Goal: Task Accomplishment & Management: Complete application form

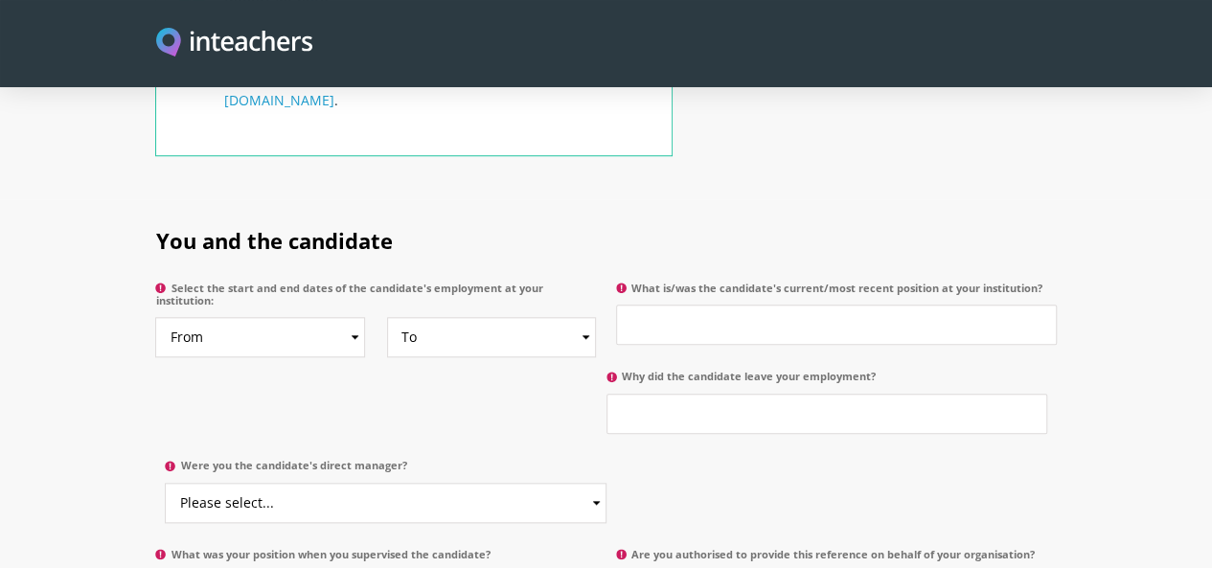
scroll to position [872, 0]
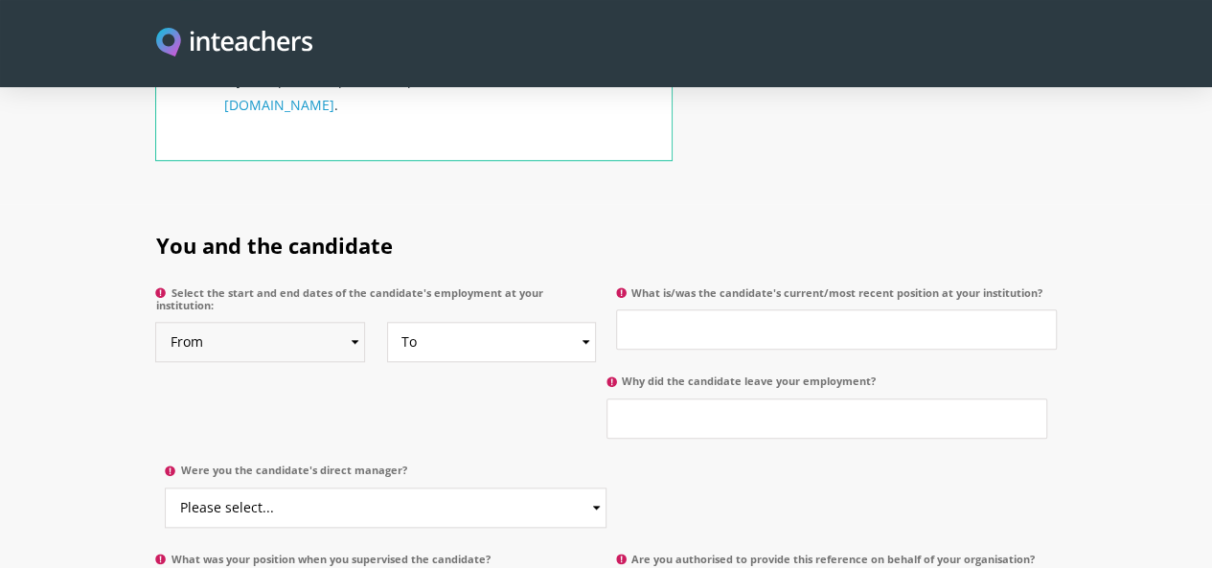
click at [272, 322] on select "From 2025 2024 2023 2022 2021 2020 2019 2018 2017 2016 2015 2014 2013 2012 2011…" at bounding box center [260, 342] width 210 height 40
select select "2023"
click at [155, 322] on select "From 2025 2024 2023 2022 2021 2020 2019 2018 2017 2016 2015 2014 2013 2012 2011…" at bounding box center [260, 342] width 210 height 40
click at [435, 322] on select "To Currently 2025 2024 2023 2022 2021 2020 2019 2018 2017 2016 2015 2014 2013 2…" at bounding box center [492, 342] width 210 height 40
select select "2025"
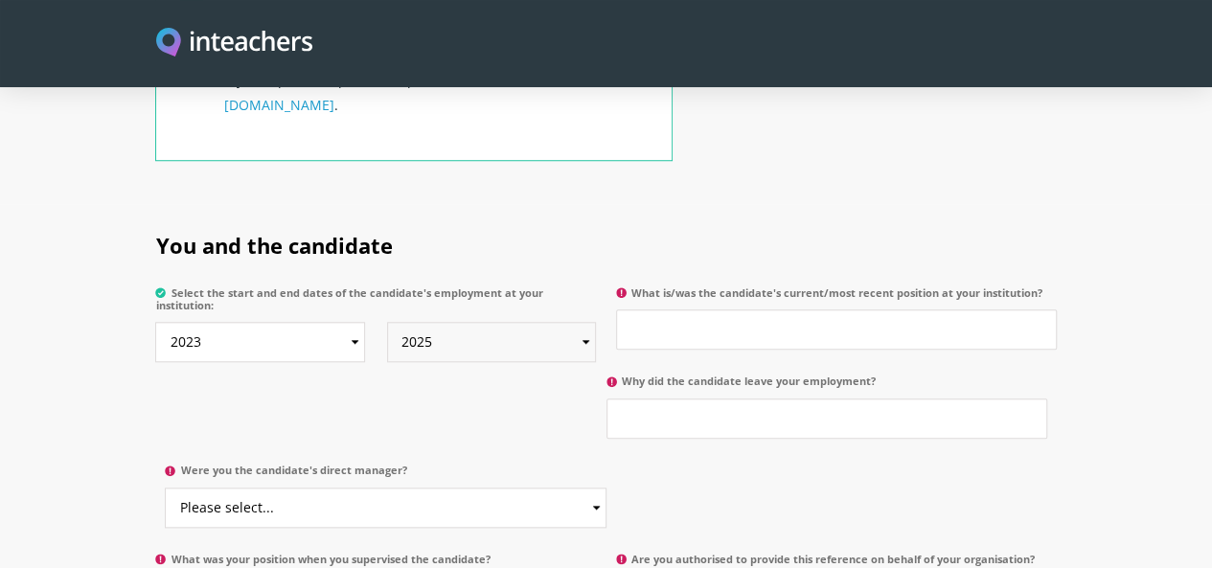
click at [387, 322] on select "To Currently 2025 2024 2023 2022 2021 2020 2019 2018 2017 2016 2015 2014 2013 2…" at bounding box center [492, 342] width 210 height 40
click at [698, 309] on input "What is/was the candidate's current/most recent position at your institution?" at bounding box center [836, 329] width 441 height 40
type input "Vice Principal"
click at [606, 384] on p "Why did the candidate leave your employment?" at bounding box center [831, 411] width 450 height 89
click at [606, 399] on input "Why did the candidate leave your employment?" at bounding box center [826, 419] width 441 height 40
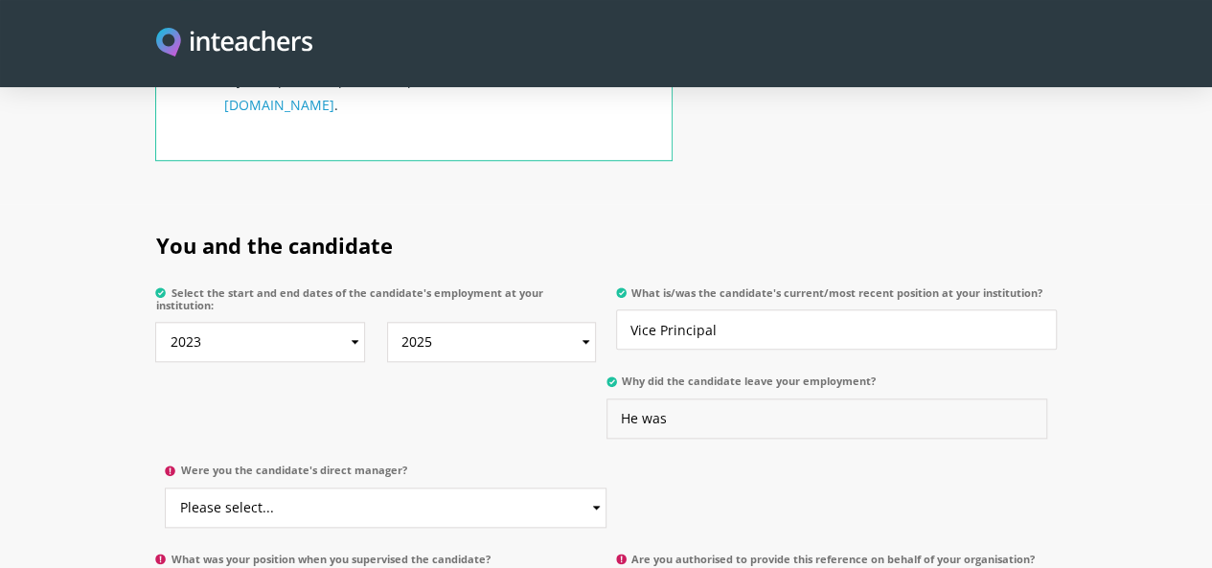
type input "He was"
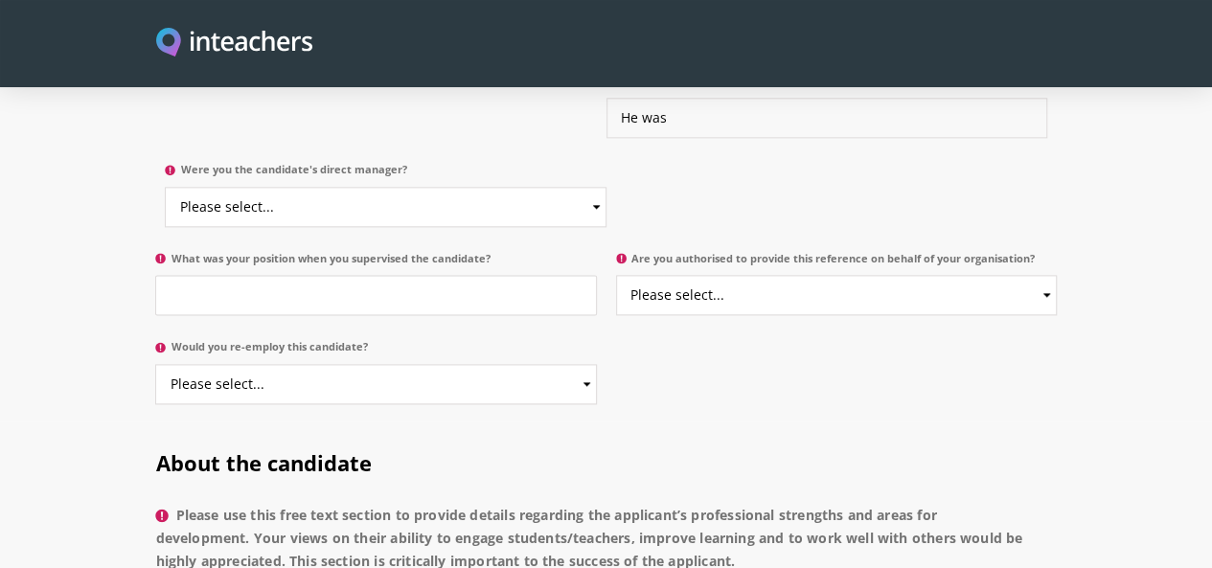
scroll to position [1145, 0]
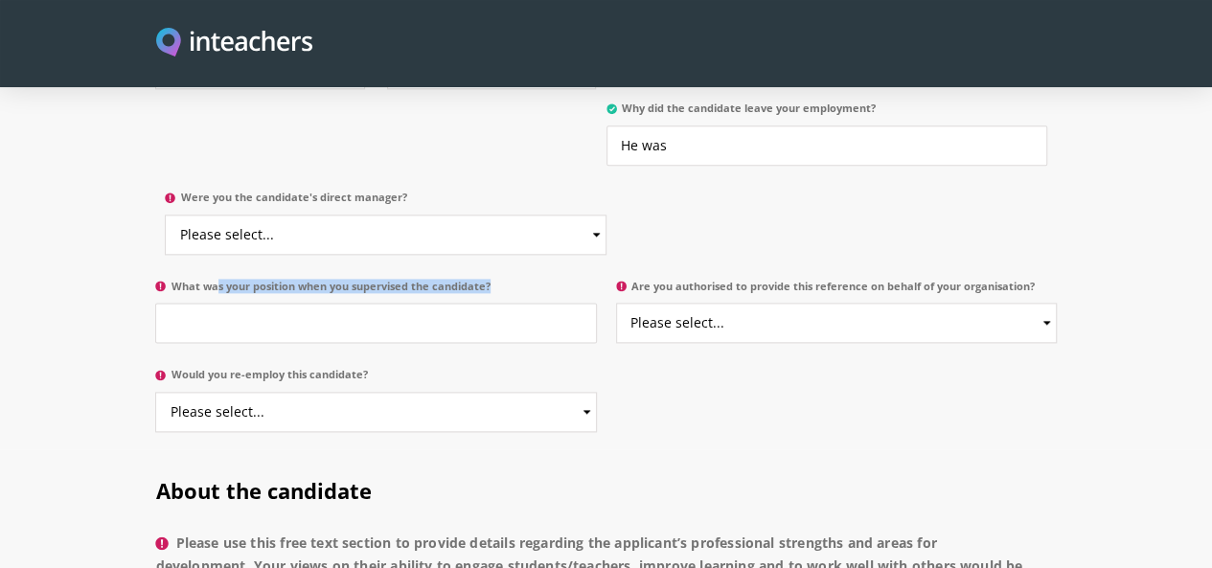
drag, startPoint x: 95, startPoint y: 141, endPoint x: 397, endPoint y: 162, distance: 302.5
click at [397, 272] on p "What was your position when you supervised the candidate?" at bounding box center [380, 316] width 450 height 89
drag, startPoint x: 78, startPoint y: 129, endPoint x: 352, endPoint y: 127, distance: 274.0
click at [352, 127] on div "You and the candidate Select the start and end dates of the candidate's employm…" at bounding box center [605, 145] width 901 height 429
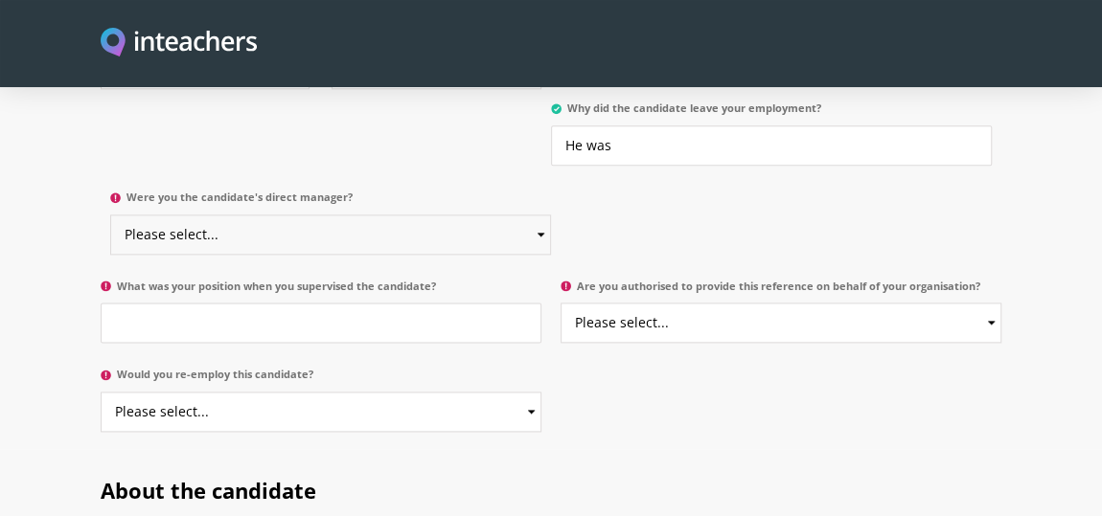
click at [241, 215] on select "Please select... Yes No" at bounding box center [330, 235] width 441 height 40
select select "Yes"
click at [110, 215] on select "Please select... Yes No" at bounding box center [330, 235] width 441 height 40
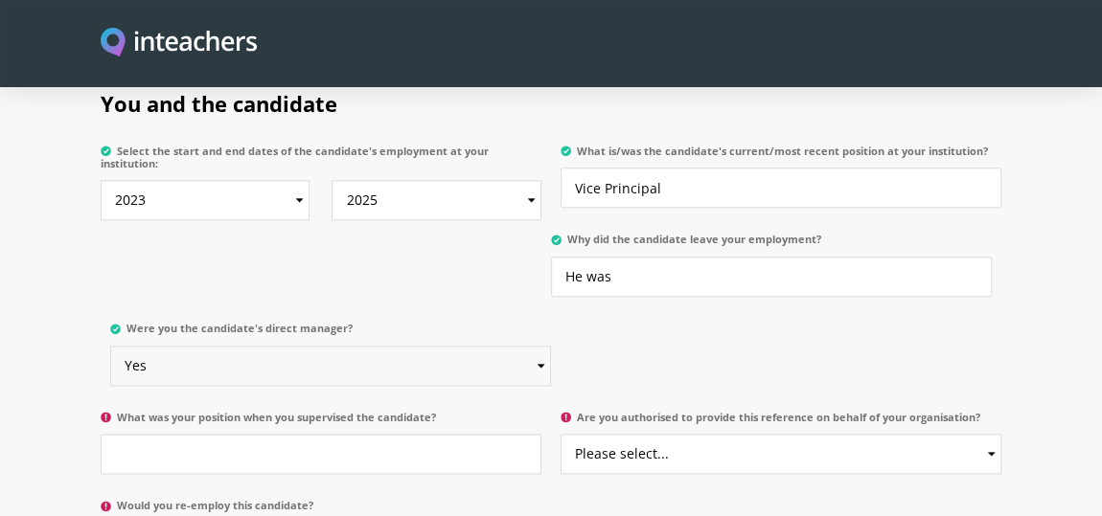
scroll to position [1048, 0]
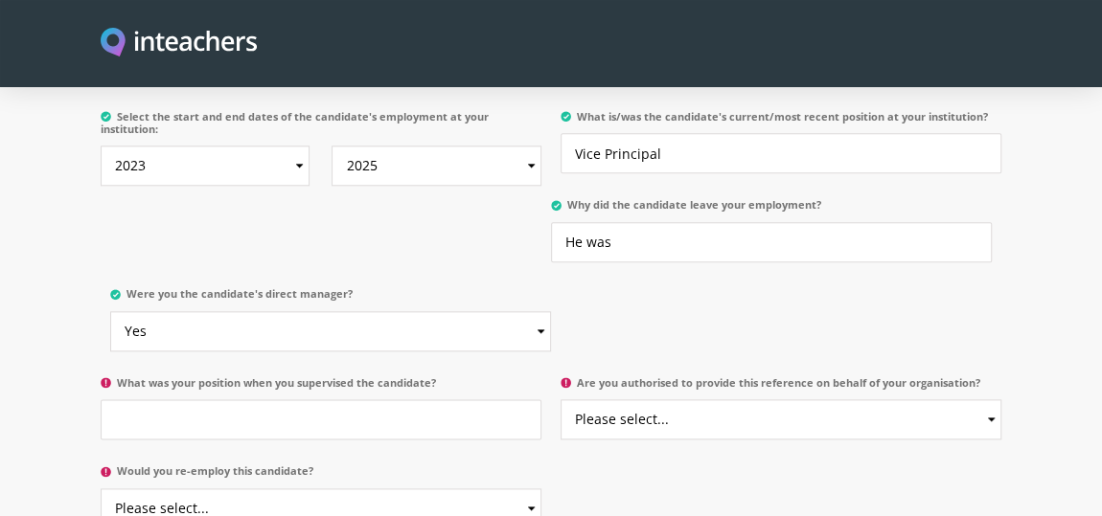
drag, startPoint x: 565, startPoint y: 175, endPoint x: 829, endPoint y: 167, distance: 263.6
click at [829, 191] on p "Why did the candidate leave your employment? He was" at bounding box center [776, 235] width 450 height 89
copy label "Why did the candidate leave your employment?"
drag, startPoint x: 620, startPoint y: 222, endPoint x: 534, endPoint y: 219, distance: 86.3
click at [534, 219] on div "You and the candidate Select the start and end dates of the candidate's employm…" at bounding box center [551, 242] width 901 height 429
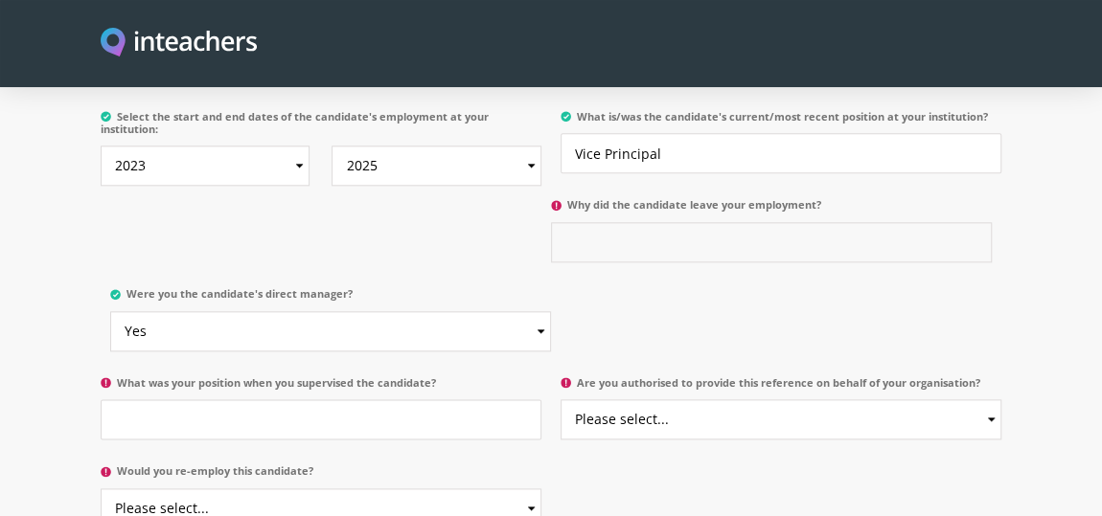
paste input "he candidate left our employment on good terms to pursue opportunities more ali…"
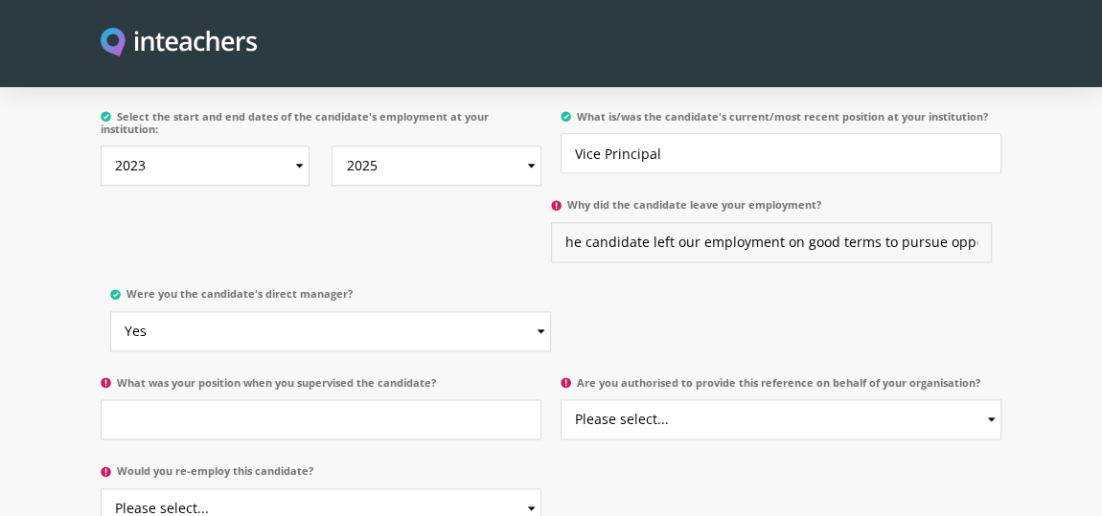
scroll to position [0, 1969]
type input "he candidate left our employment on good terms to pursue opportunities more ali…"
click at [378, 404] on input "What was your position when you supervised the candidate?" at bounding box center [321, 420] width 441 height 40
type input "Principal/institution Head"
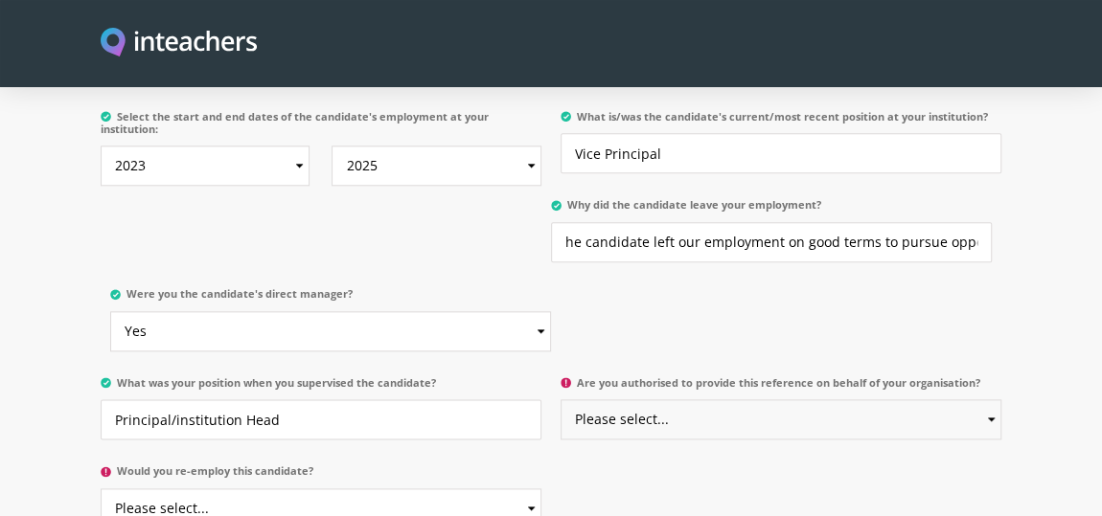
click at [647, 400] on select "Please select... Yes No" at bounding box center [781, 420] width 441 height 40
select select "Yes"
click at [561, 400] on select "Please select... Yes No" at bounding box center [781, 420] width 441 height 40
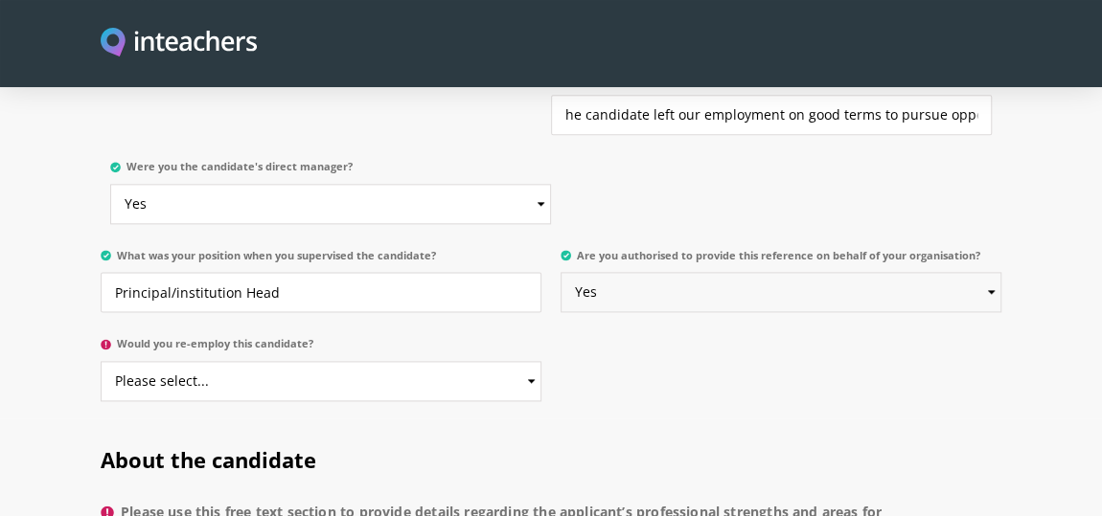
scroll to position [1187, 0]
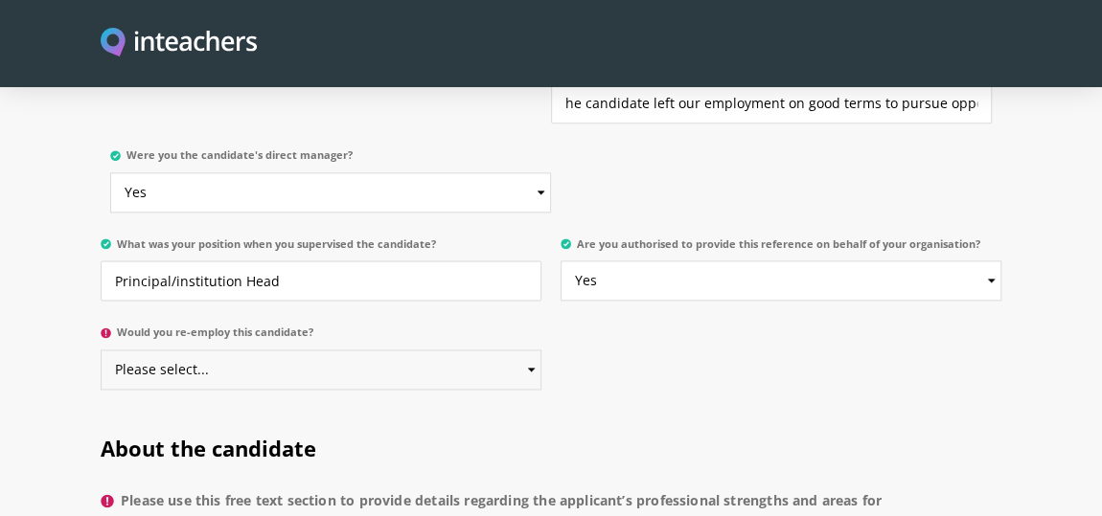
click at [457, 350] on select "Please select... Yes No" at bounding box center [321, 370] width 441 height 40
select select "Yes"
click at [101, 350] on select "Please select... Yes No" at bounding box center [321, 370] width 441 height 40
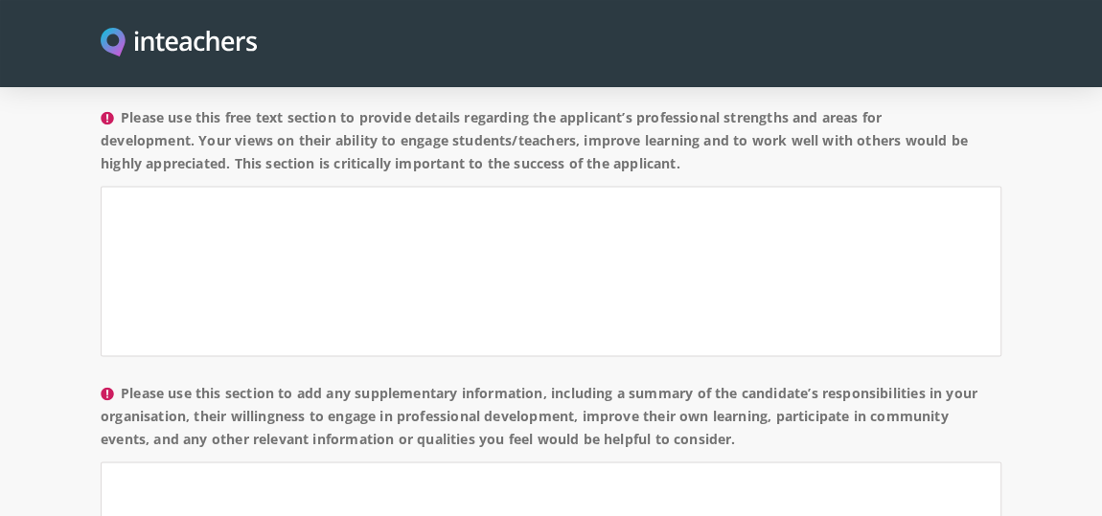
scroll to position [1554, 0]
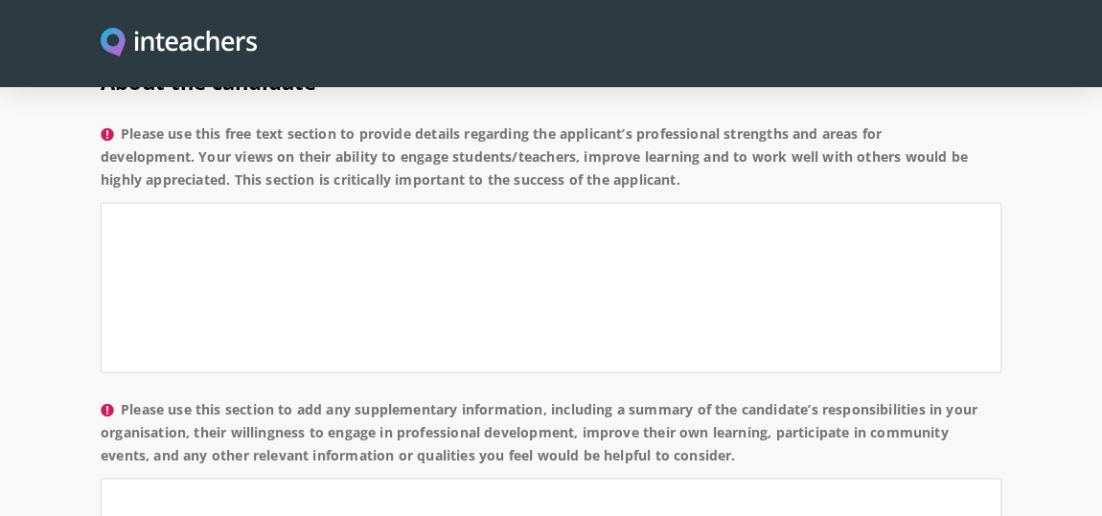
drag, startPoint x: 127, startPoint y: 96, endPoint x: 742, endPoint y: 155, distance: 617.0
click at [742, 155] on label "Please use this free text section to provide details regarding the applicant’s …" at bounding box center [551, 163] width 901 height 80
copy label "Please use this free text section to provide details regarding the applicant’s …"
click at [572, 227] on textarea "Please use this free text section to provide details regarding the applicant’s …" at bounding box center [551, 287] width 901 height 171
paste textarea "[Loremipsu’d Sita] co a elitse doeiusmod tem incididuntut laboreetdolo magn a e…"
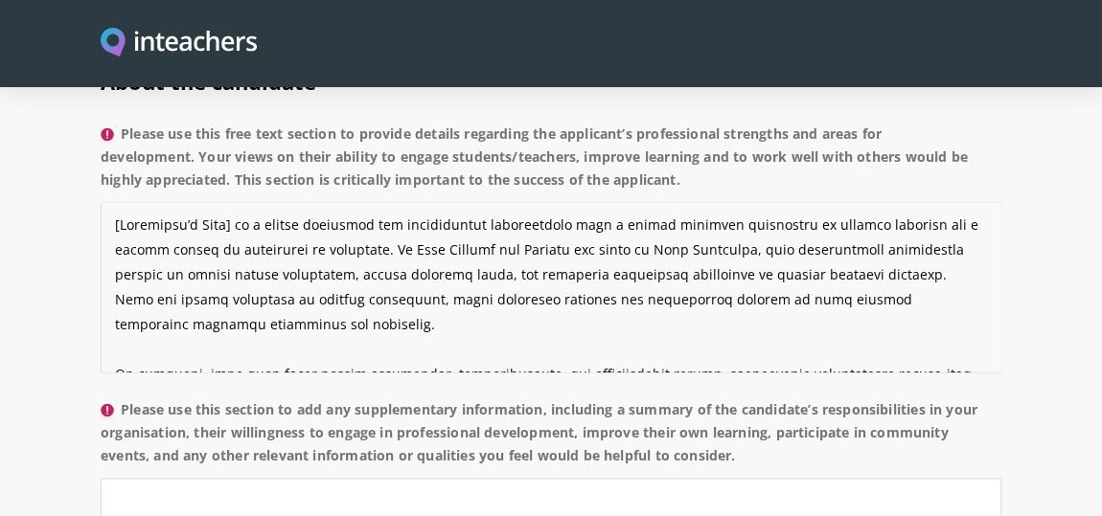
scroll to position [161, 0]
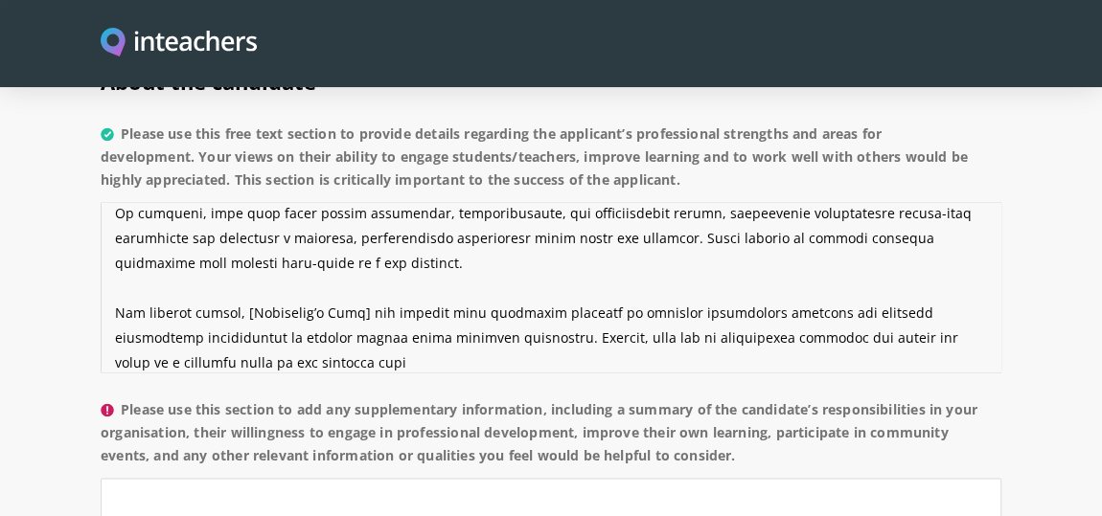
click at [355, 287] on textarea "Please use this free text section to provide details regarding the applicant’s …" at bounding box center [551, 287] width 901 height 171
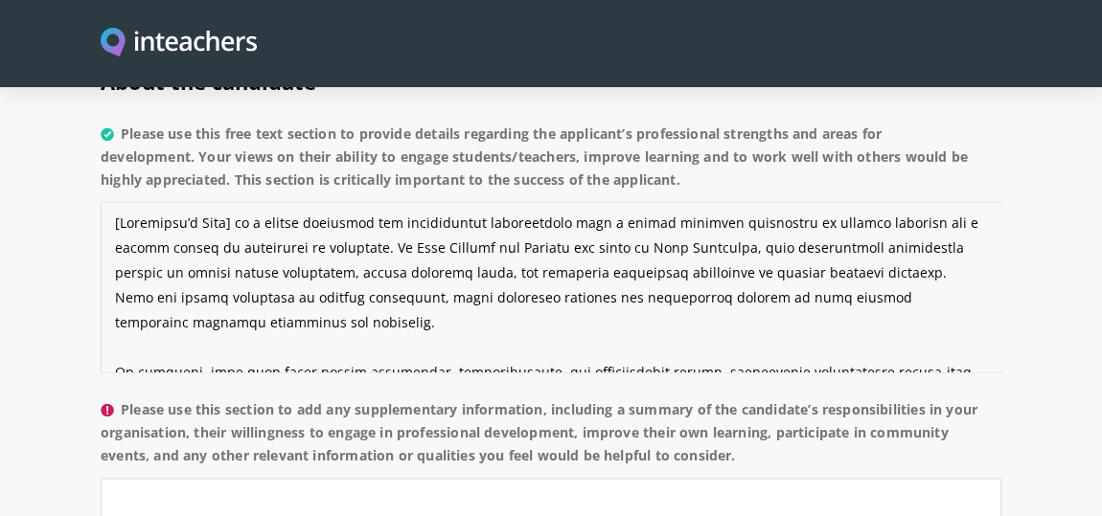
scroll to position [0, 0]
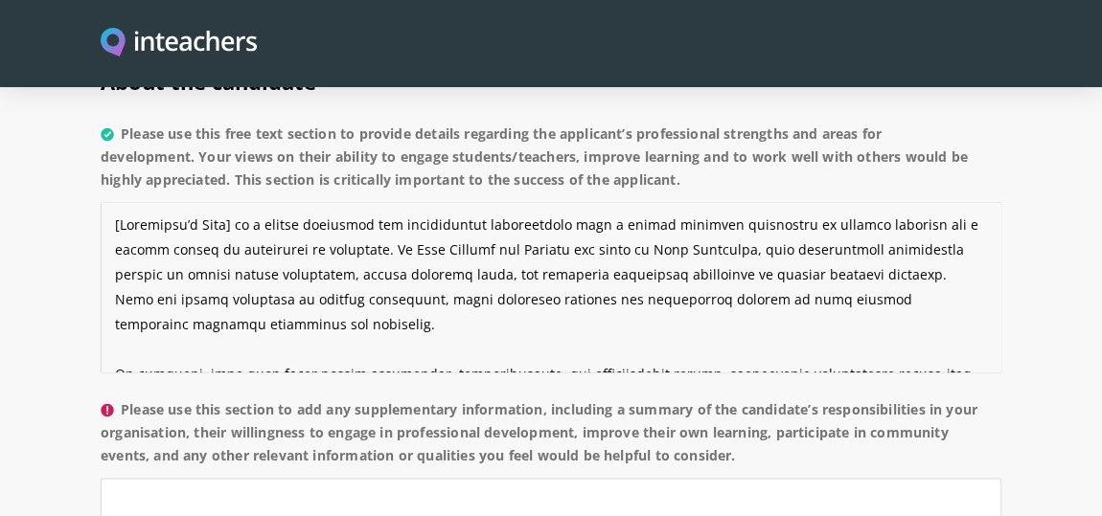
drag, startPoint x: 233, startPoint y: 196, endPoint x: 103, endPoint y: 200, distance: 129.4
click at [103, 202] on textarea "Please use this free text section to provide details regarding the applicant’s …" at bounding box center [551, 287] width 901 height 171
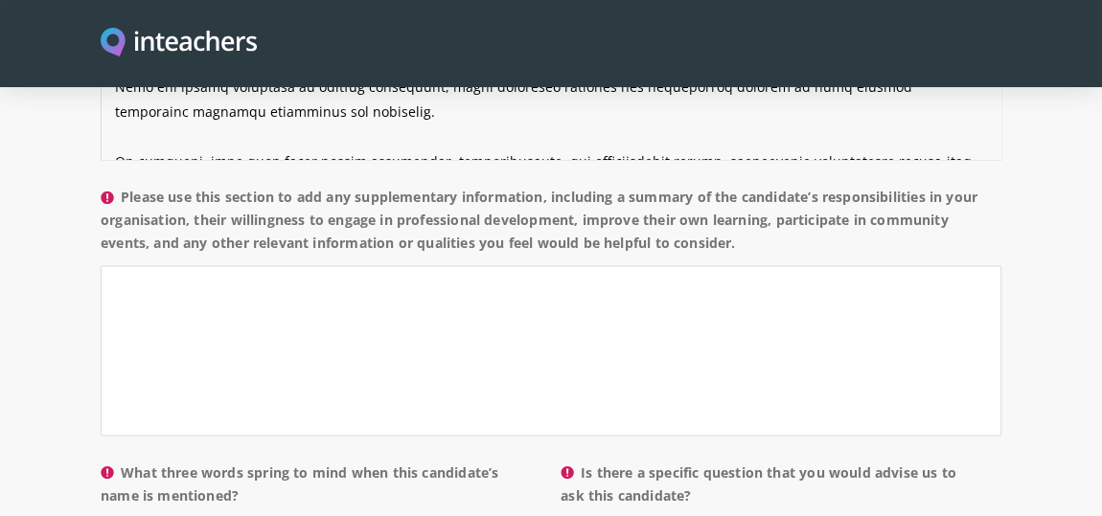
scroll to position [1807, 0]
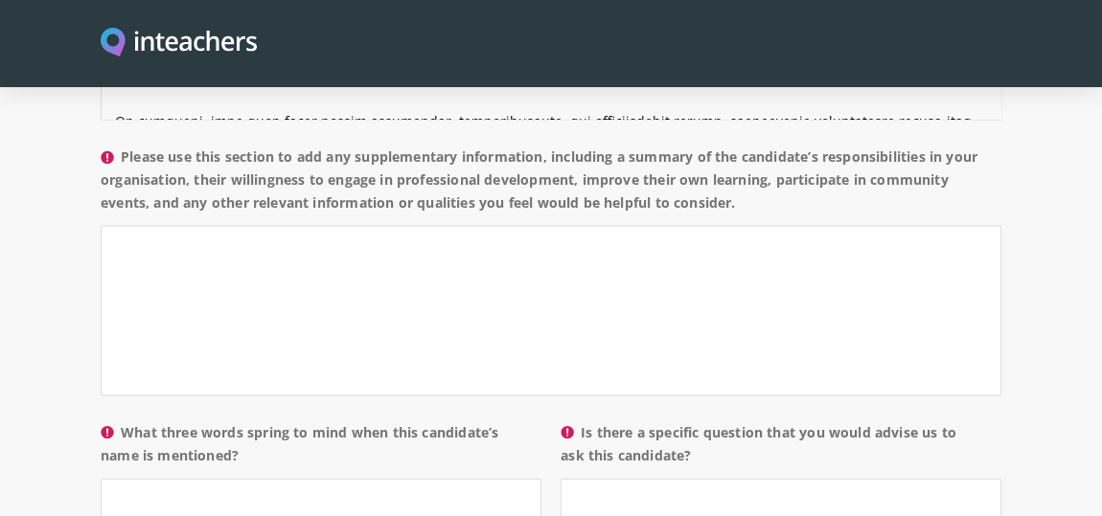
type textarea "[PERSON_NAME] is a highly dedicated and accomplished professional with a strong…"
drag, startPoint x: 134, startPoint y: 123, endPoint x: 831, endPoint y: 179, distance: 698.8
click at [831, 179] on label "Please use this section to add any supplementary information, including a summa…" at bounding box center [551, 185] width 901 height 80
copy label "lease use this section to add any supplementary information, including a summar…"
click at [277, 270] on textarea "Please use this section to add any supplementary information, including a summa…" at bounding box center [551, 310] width 901 height 171
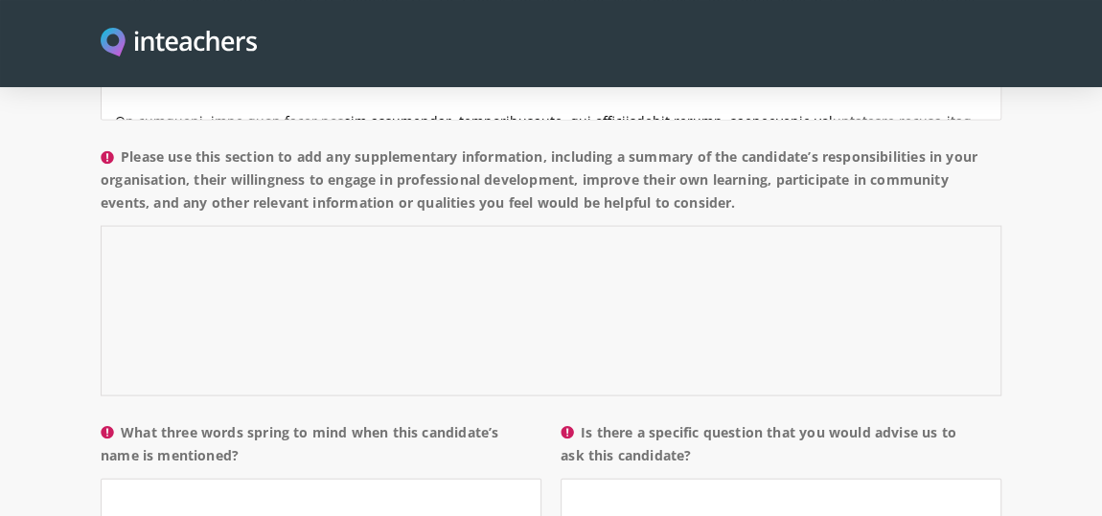
paste textarea "During their tenure at our institution, [Applicant’s Name] held key leadership …"
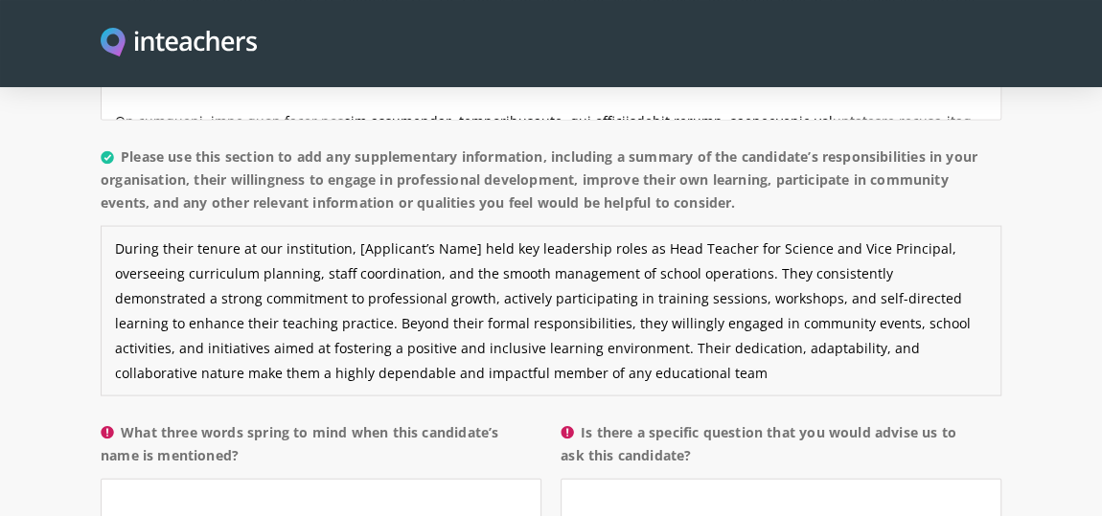
click at [467, 225] on textarea "During their tenure at our institution, [Applicant’s Name] held key leadership …" at bounding box center [551, 310] width 901 height 171
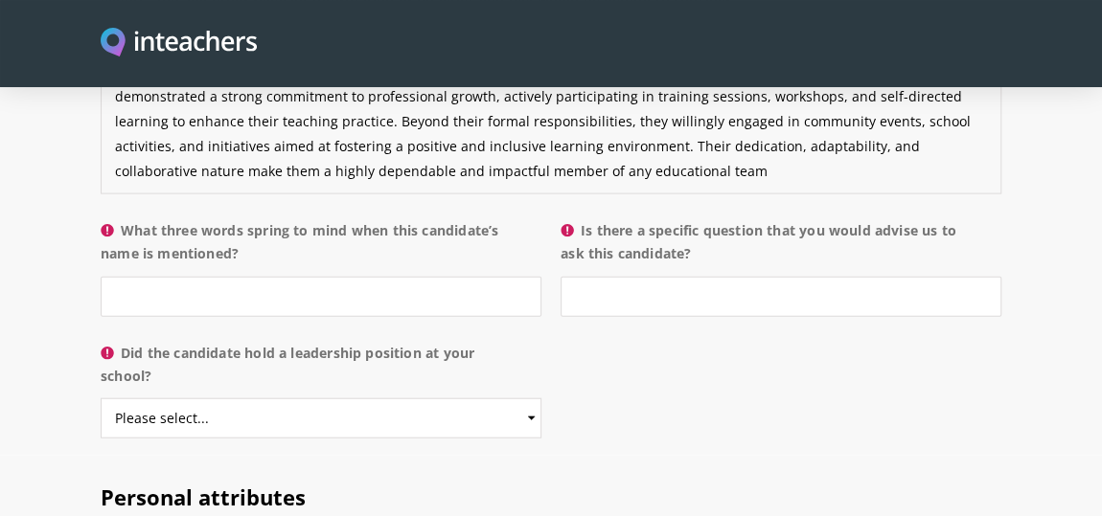
scroll to position [2037, 0]
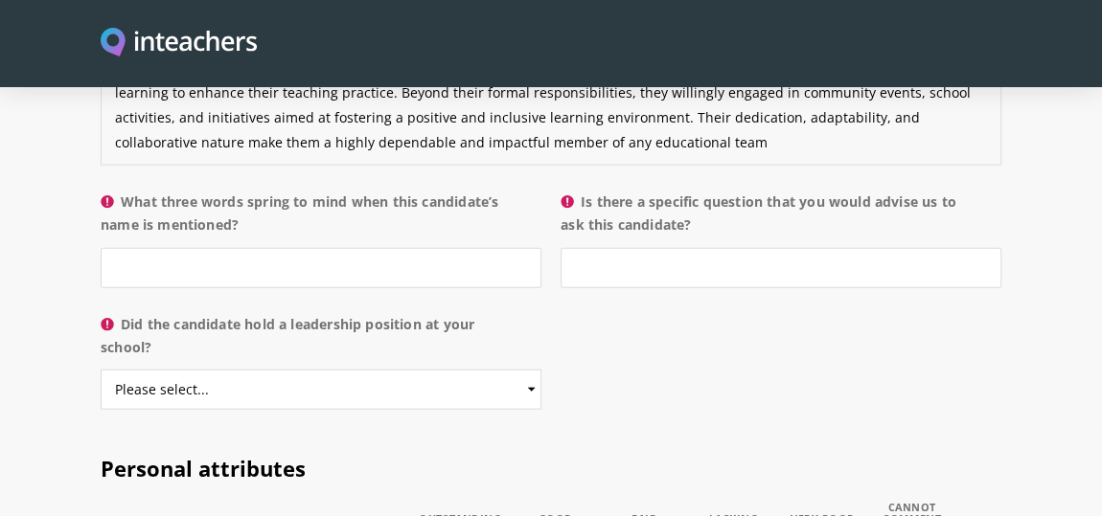
type textarea "During their tenure at our institution, [PERSON_NAME] held key leadership roles…"
click at [396, 248] on input "What three words spring to mind when this candidate’s name is mentioned?" at bounding box center [321, 268] width 441 height 40
drag, startPoint x: 148, startPoint y: 174, endPoint x: 234, endPoint y: 204, distance: 91.2
click at [234, 204] on label "What three words spring to mind when this candidate’s name is mentioned?" at bounding box center [321, 219] width 441 height 57
copy label "What three words spring to mind when this candidate’s name is mentioned"
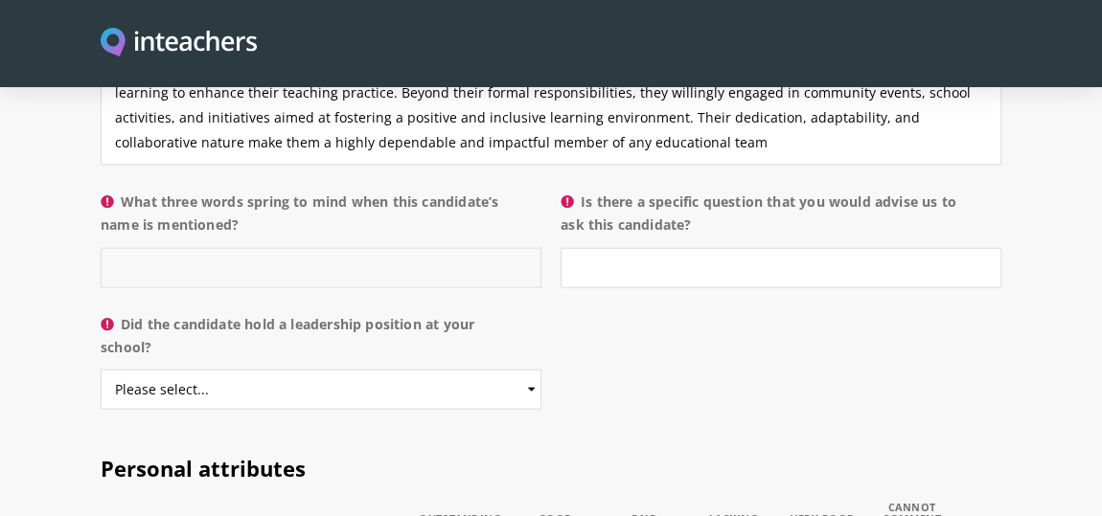
click at [361, 248] on input "What three words spring to mind when this candidate’s name is mentioned?" at bounding box center [321, 268] width 441 height 40
paste input "What three words spring to mind when this candidate’s name is mentioned"
type input "What three words spring to mind when this candidate’s name is mentioned"
click at [365, 248] on input "What three words spring to mind when this candidate’s name is mentioned?" at bounding box center [321, 268] width 441 height 40
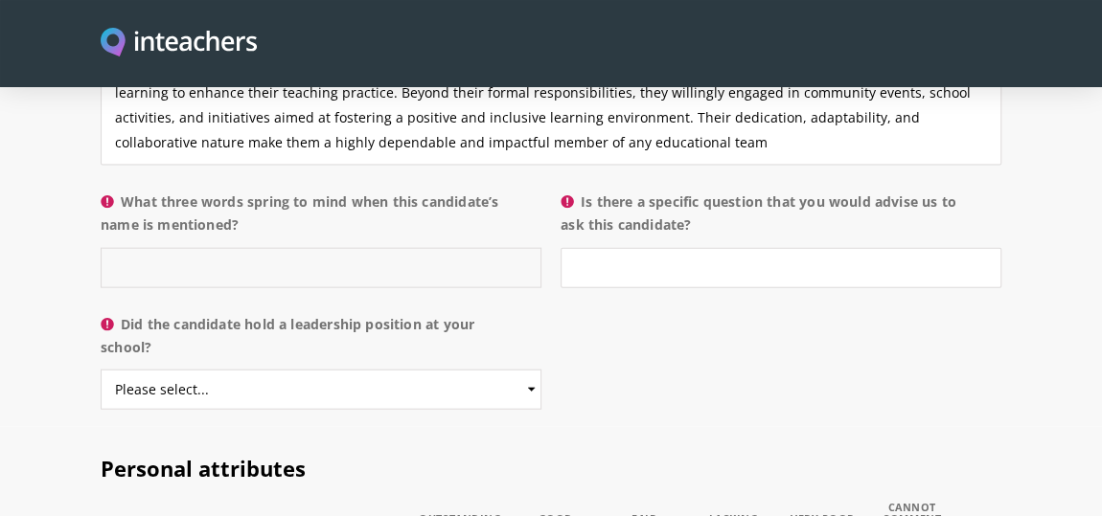
paste input "Dedicated, Inspirational, Leader"
type input "Dedicated, Inspirational, Leader"
drag, startPoint x: 584, startPoint y: 168, endPoint x: 702, endPoint y: 197, distance: 122.5
click at [702, 197] on label "Is there a specific question that you would advise us to ask this candidate?" at bounding box center [781, 219] width 441 height 57
copy label "Is there a specific question that you would advise us to ask this candidate?"
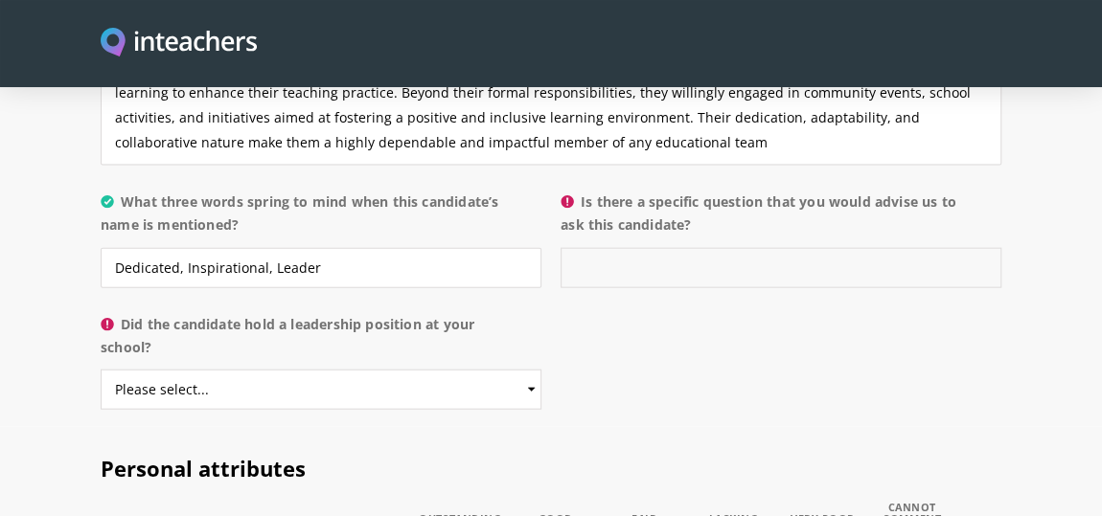
click at [586, 249] on input "Is there a specific question that you would advise us to ask this candidate?" at bounding box center [781, 268] width 441 height 40
paste input "How have you supported and motivated teaching staff while balancing administrat…"
type input "How have you supported and motivated teaching staff while balancing administrat…"
click at [507, 370] on select "Please select... Yes No" at bounding box center [321, 390] width 441 height 40
select select "Yes"
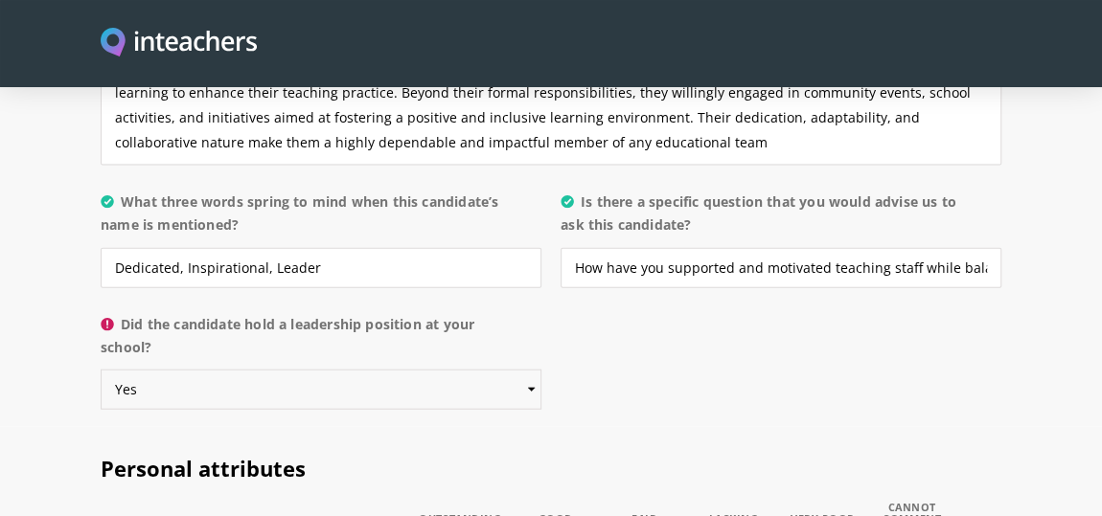
click at [101, 370] on select "Please select... Yes No" at bounding box center [321, 390] width 441 height 40
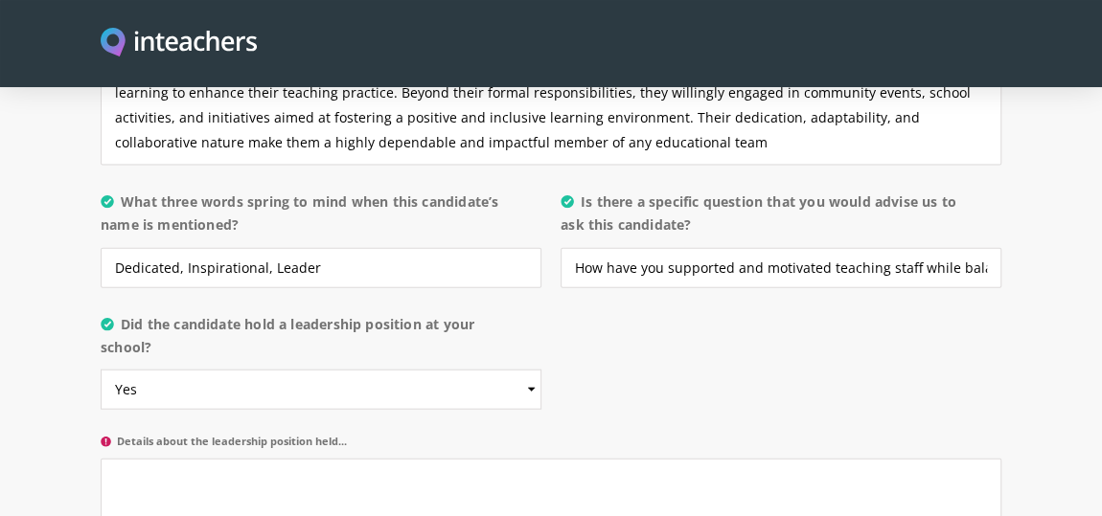
drag, startPoint x: 125, startPoint y: 286, endPoint x: 165, endPoint y: 320, distance: 52.4
click at [165, 320] on label "Did the candidate hold a leadership position at your school?" at bounding box center [321, 341] width 441 height 57
copy label "Did the candidate hold a leadership position at your school?"
drag, startPoint x: 127, startPoint y: 401, endPoint x: 353, endPoint y: 401, distance: 225.2
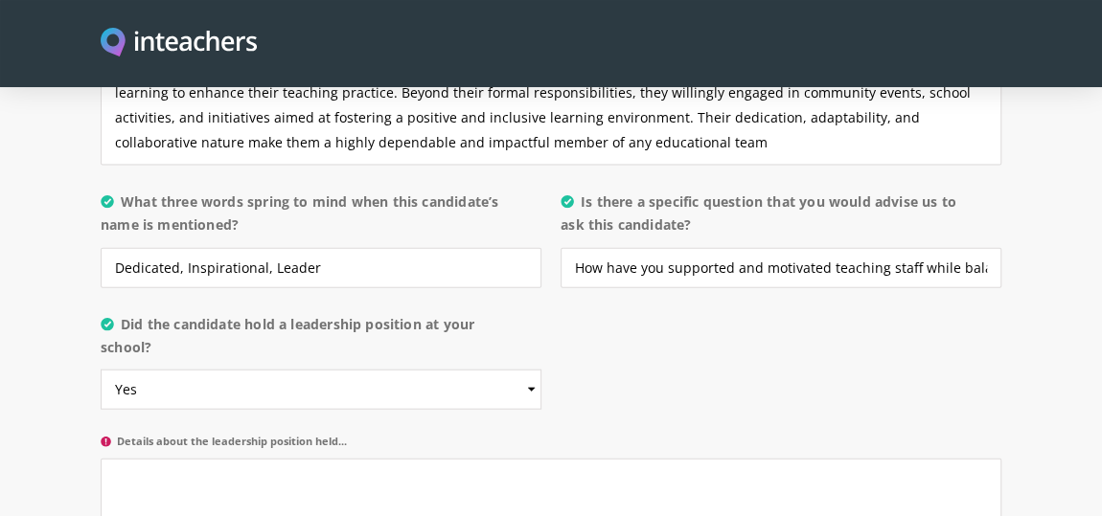
copy label "etails about the leadership position held..."
paste textarea "The candidate served as Head Teacher for Science and later as Vice Principal, w…"
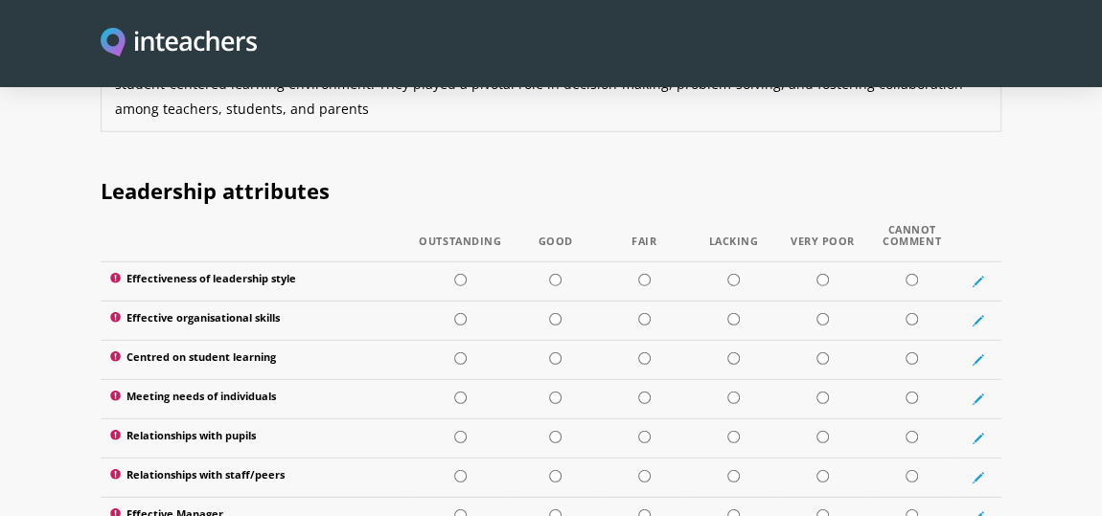
scroll to position [2554, 0]
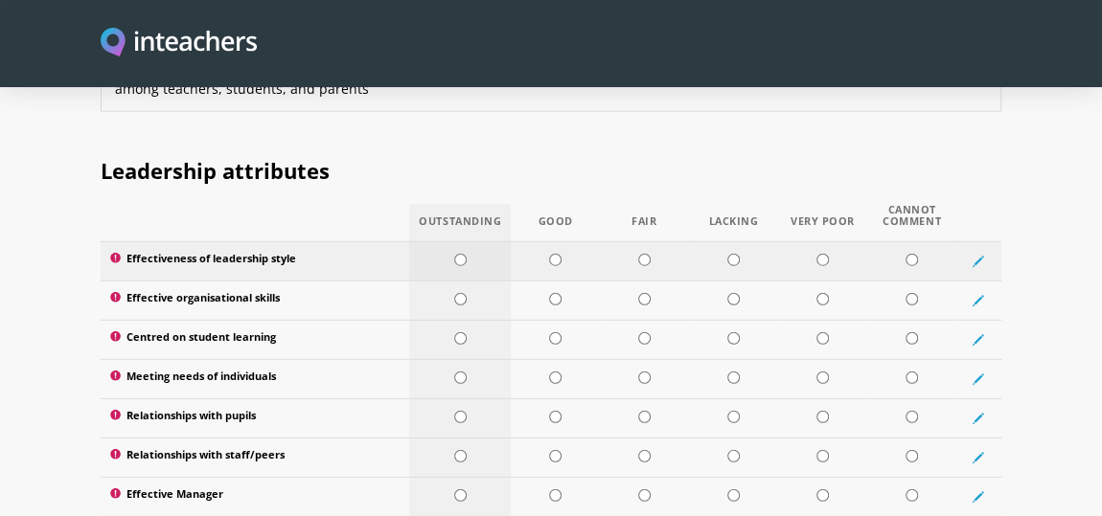
type textarea "The candidate served as Head Teacher for Science and later as Vice Principal, w…"
click at [456, 254] on input "radio" at bounding box center [460, 260] width 12 height 12
radio input "true"
click at [466, 293] on input "radio" at bounding box center [460, 299] width 12 height 12
radio input "true"
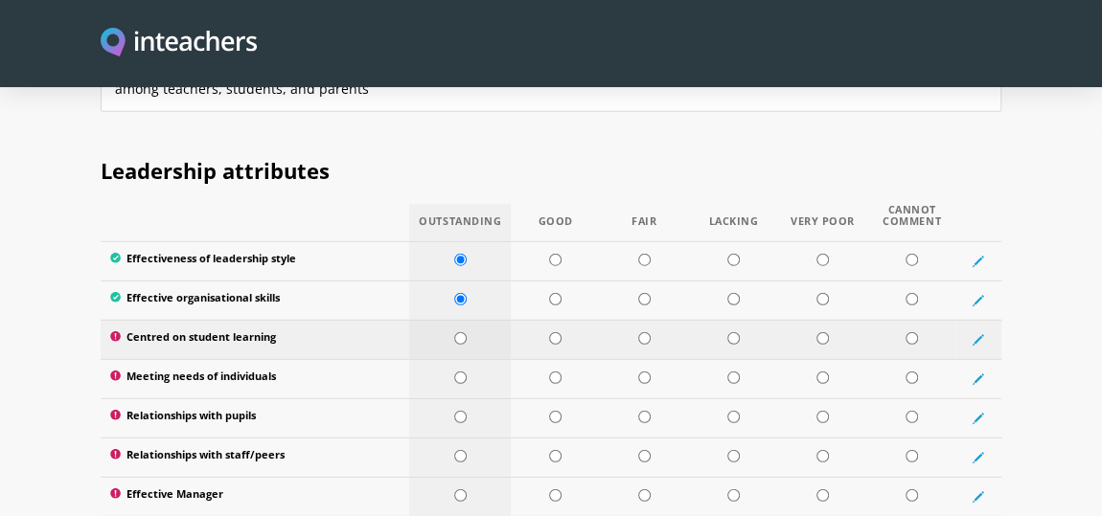
click at [459, 332] on input "radio" at bounding box center [460, 338] width 12 height 12
radio input "true"
click at [462, 359] on td at bounding box center [460, 378] width 102 height 39
radio input "true"
click at [461, 411] on input "radio" at bounding box center [460, 417] width 12 height 12
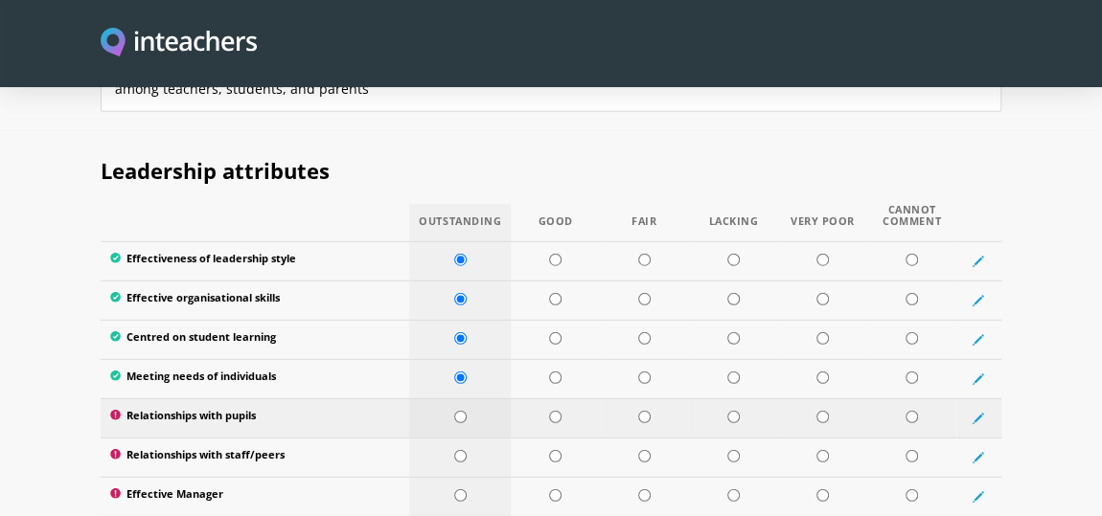
radio input "true"
click at [461, 450] on input "radio" at bounding box center [460, 456] width 12 height 12
radio input "true"
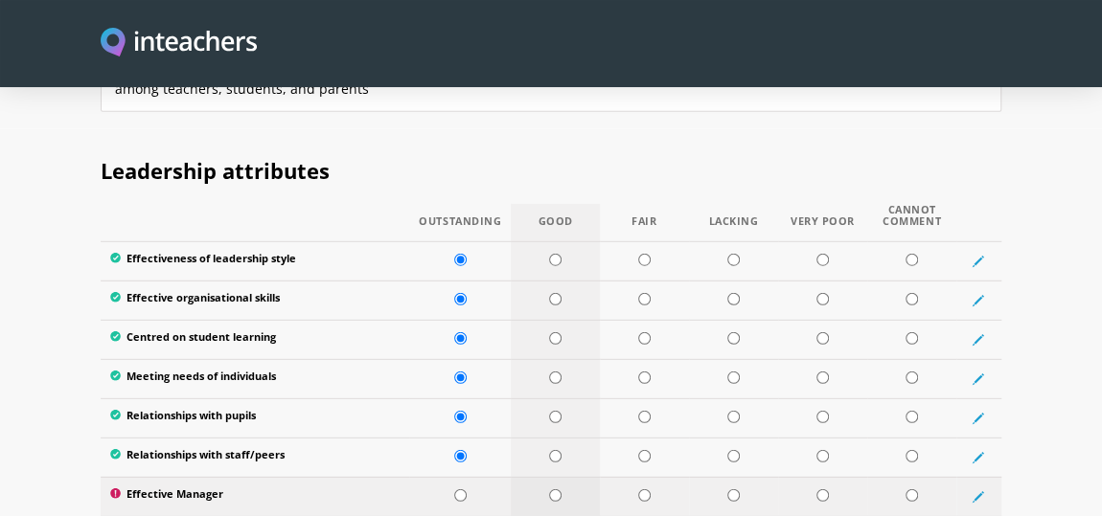
click at [556, 490] on input "radio" at bounding box center [555, 496] width 12 height 12
radio input "true"
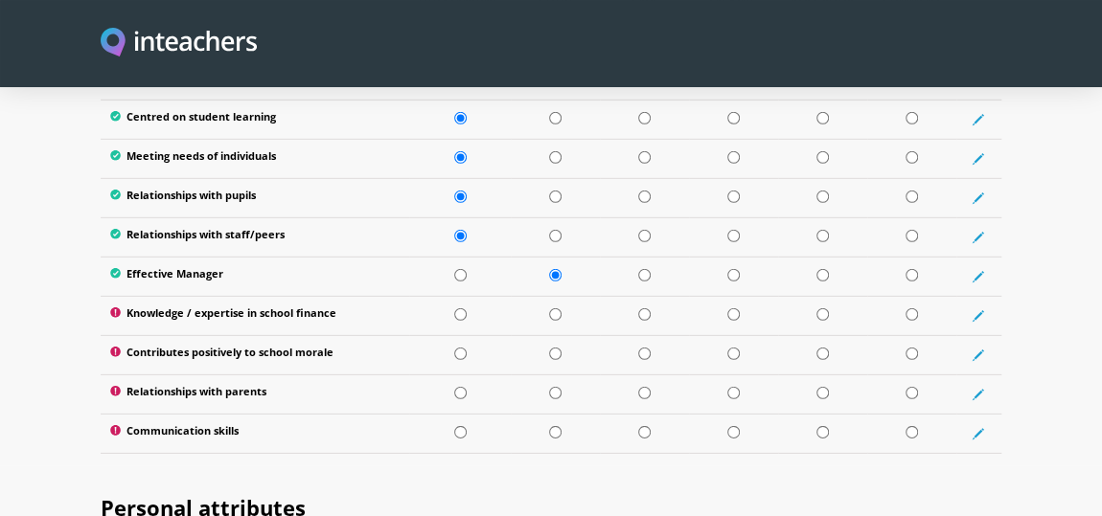
scroll to position [2828, 0]
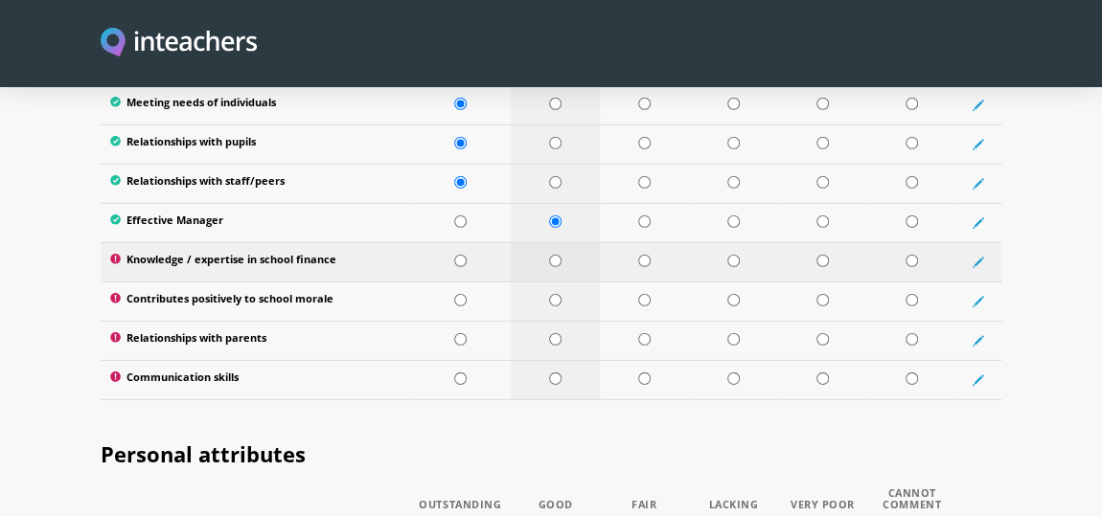
click at [558, 255] on input "radio" at bounding box center [555, 261] width 12 height 12
radio input "true"
click at [461, 294] on input "radio" at bounding box center [460, 300] width 12 height 12
radio input "true"
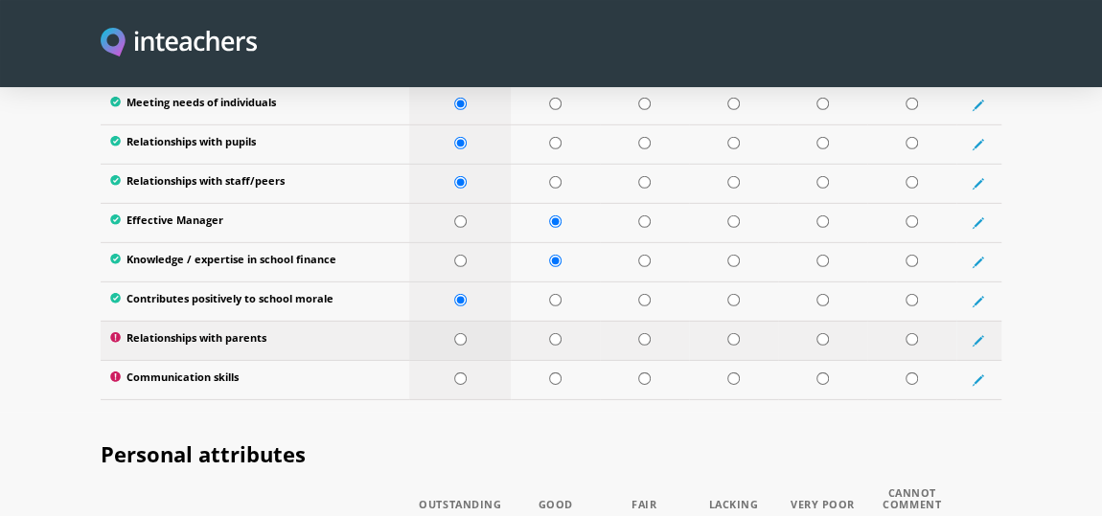
click at [463, 333] on input "radio" at bounding box center [460, 339] width 12 height 12
radio input "true"
click at [461, 360] on td at bounding box center [460, 379] width 102 height 39
radio input "true"
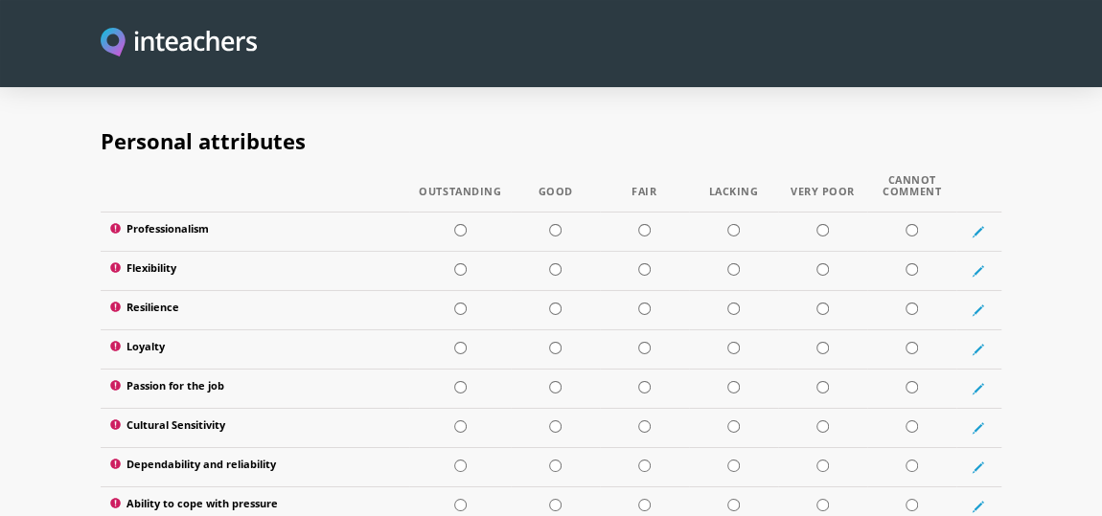
scroll to position [3148, 0]
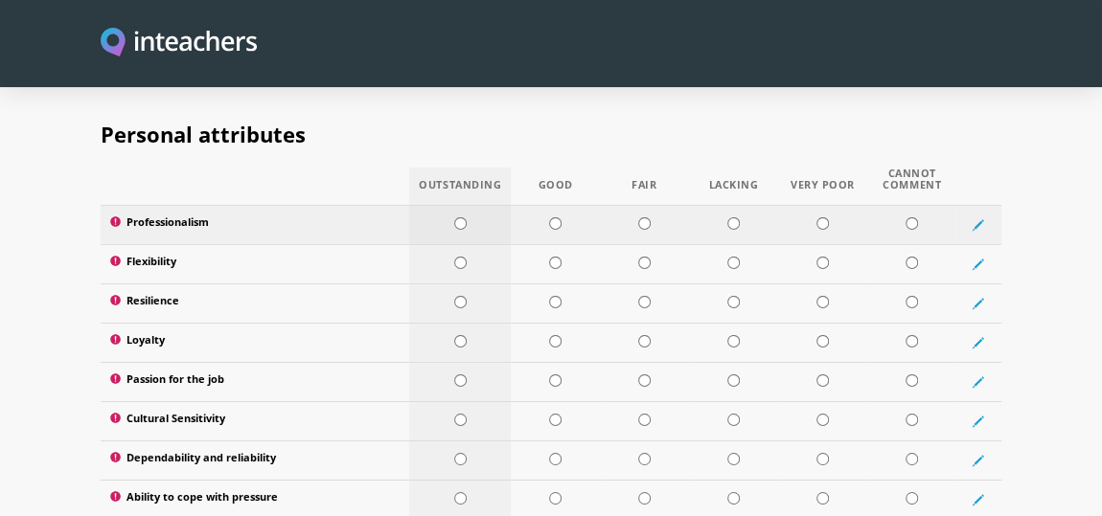
click at [455, 205] on td at bounding box center [460, 224] width 102 height 39
radio input "true"
click at [454, 257] on input "radio" at bounding box center [460, 263] width 12 height 12
radio input "true"
click at [462, 296] on input "radio" at bounding box center [460, 302] width 12 height 12
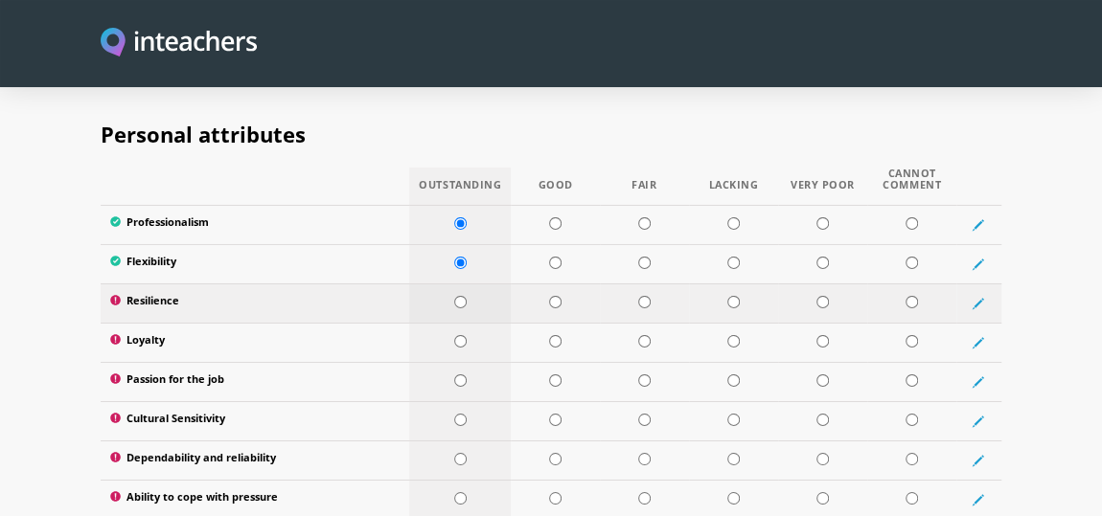
radio input "true"
click at [463, 335] on input "radio" at bounding box center [460, 341] width 12 height 12
radio input "true"
click at [458, 375] on input "radio" at bounding box center [460, 381] width 12 height 12
radio input "true"
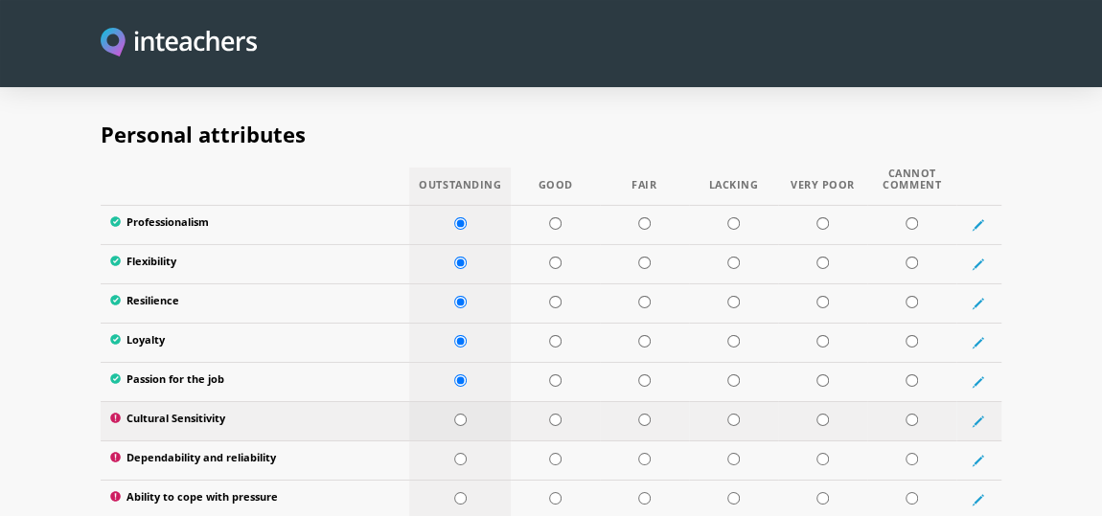
click at [461, 414] on input "radio" at bounding box center [460, 420] width 12 height 12
radio input "true"
click at [456, 453] on input "radio" at bounding box center [460, 459] width 12 height 12
radio input "true"
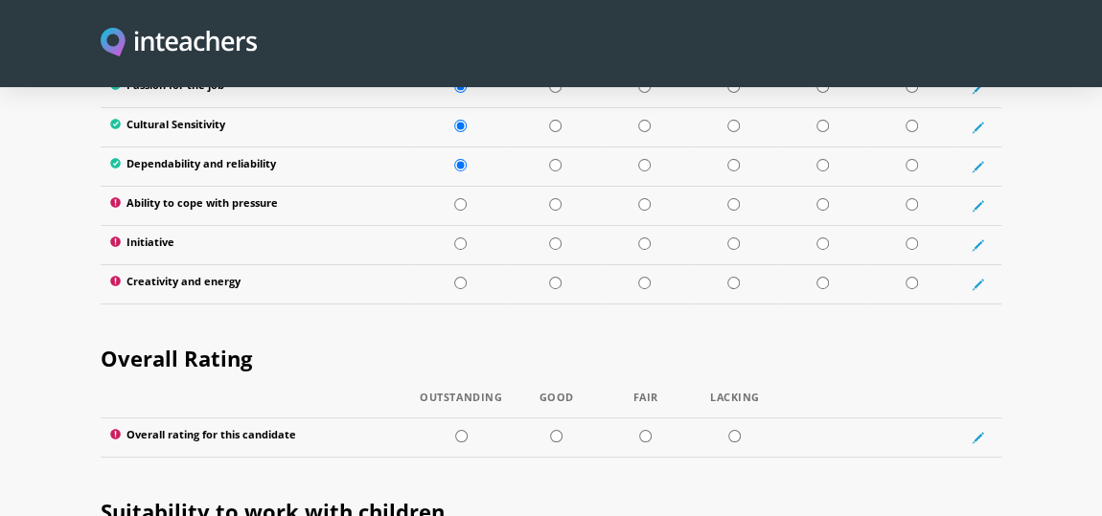
scroll to position [3475, 0]
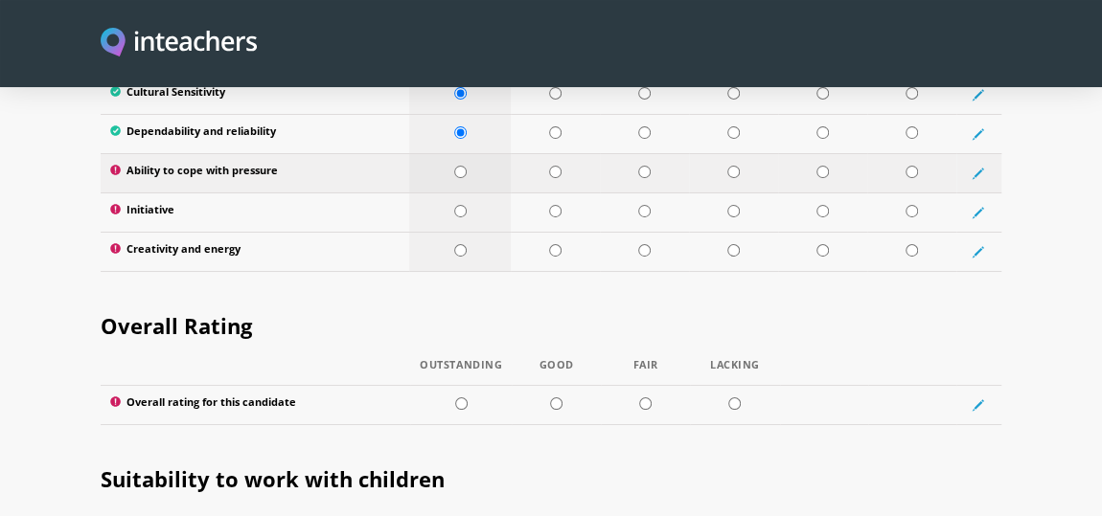
click at [456, 153] on td at bounding box center [460, 172] width 102 height 39
radio input "true"
click at [458, 205] on input "radio" at bounding box center [460, 211] width 12 height 12
radio input "true"
click at [460, 244] on input "radio" at bounding box center [460, 250] width 12 height 12
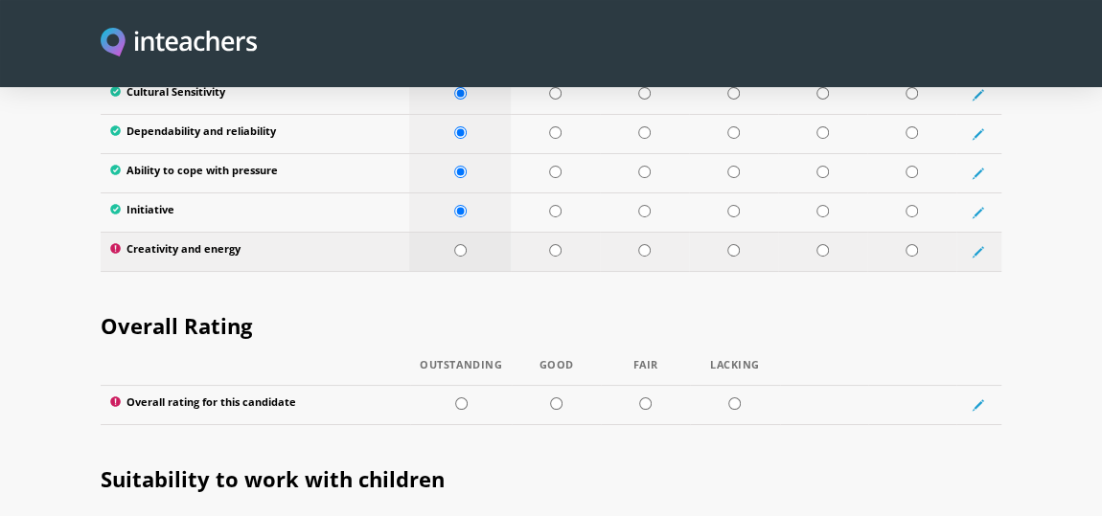
radio input "true"
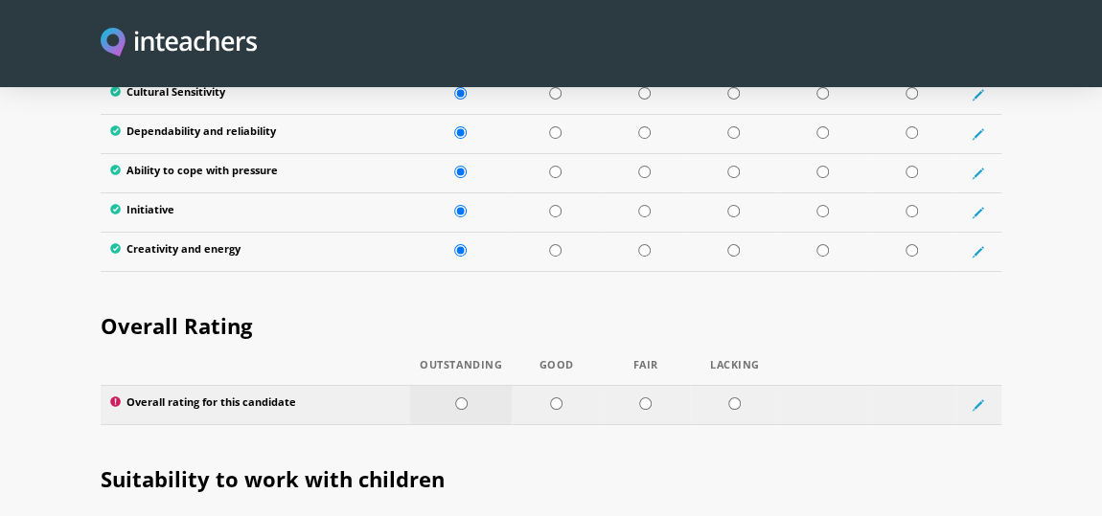
click at [458, 398] on input "radio" at bounding box center [461, 404] width 12 height 12
radio input "true"
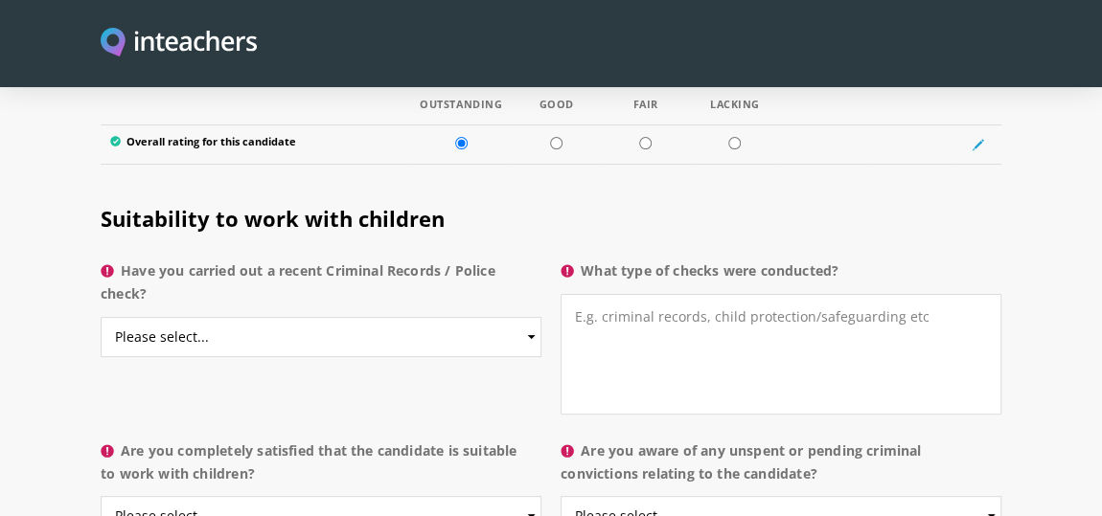
scroll to position [3730, 0]
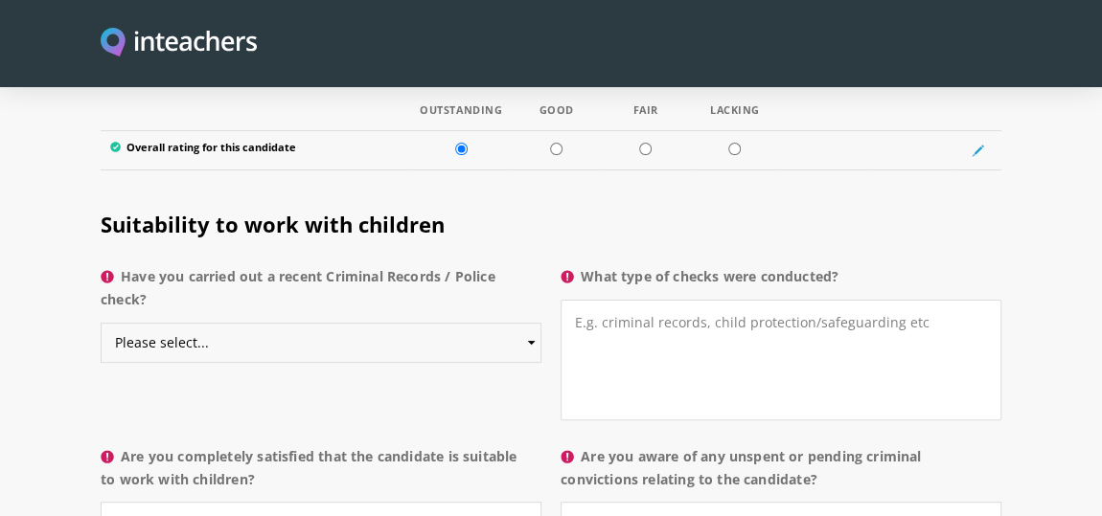
click at [493, 323] on select "Please select... Yes No Do not know" at bounding box center [321, 343] width 441 height 40
select select "Yes"
click at [101, 323] on select "Please select... Yes No Do not know" at bounding box center [321, 343] width 441 height 40
click at [745, 341] on textarea "What type of checks were conducted?" at bounding box center [781, 360] width 441 height 121
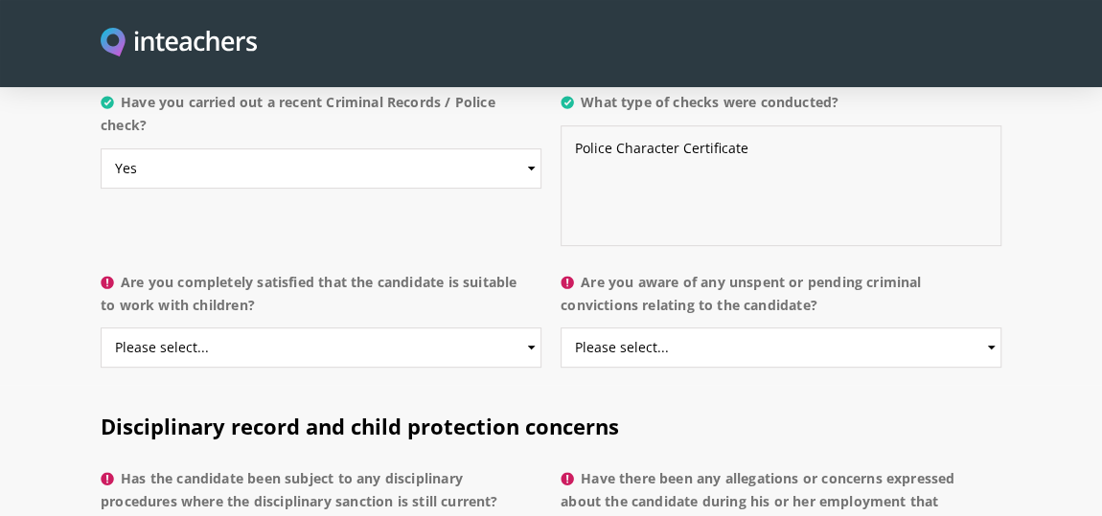
scroll to position [3865, 0]
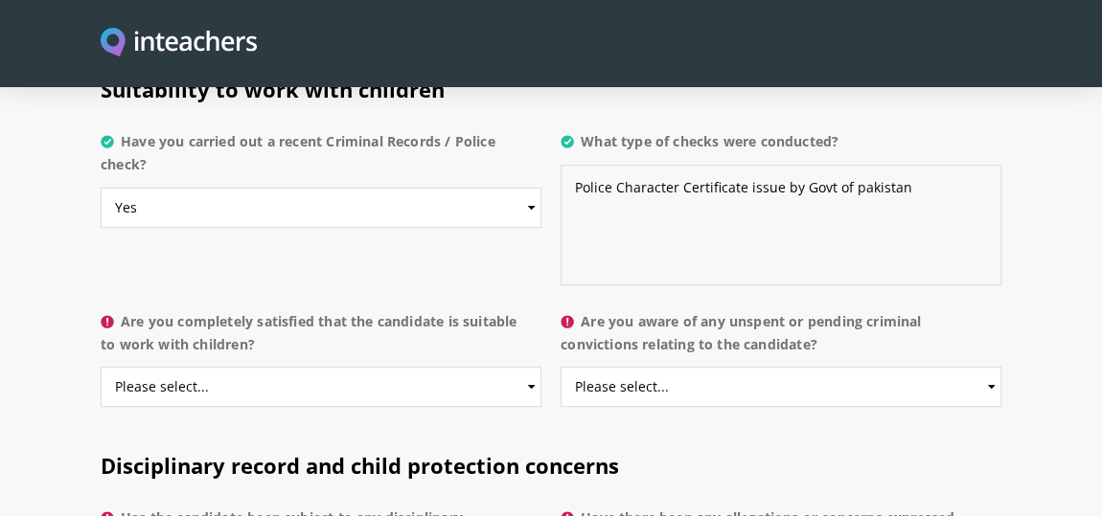
click at [800, 165] on textarea "Police Character Certificate issue by Govt of pakistan" at bounding box center [781, 225] width 441 height 121
click at [763, 195] on textarea "Police Character Certificate issue by the relevant police department Govt of [G…" at bounding box center [781, 225] width 441 height 121
click at [708, 174] on textarea "Police Character Certificate issue by the relevant police department Govt of [G…" at bounding box center [781, 225] width 441 height 121
type textarea "Police Character Certificate issue by the relevant police department Govt of [G…"
click at [495, 367] on select "Please select... Yes No Do not know" at bounding box center [321, 387] width 441 height 40
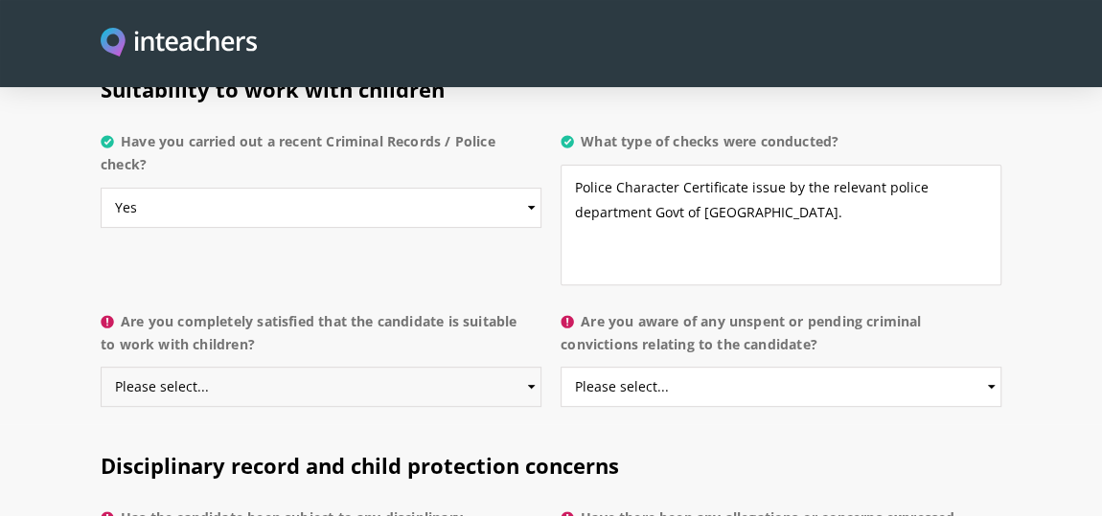
select select "Yes"
click at [101, 367] on select "Please select... Yes No Do not know" at bounding box center [321, 387] width 441 height 40
click at [655, 367] on select "Please select... Yes No Do not know" at bounding box center [781, 387] width 441 height 40
click at [561, 367] on select "Please select... Yes No Do not know" at bounding box center [781, 387] width 441 height 40
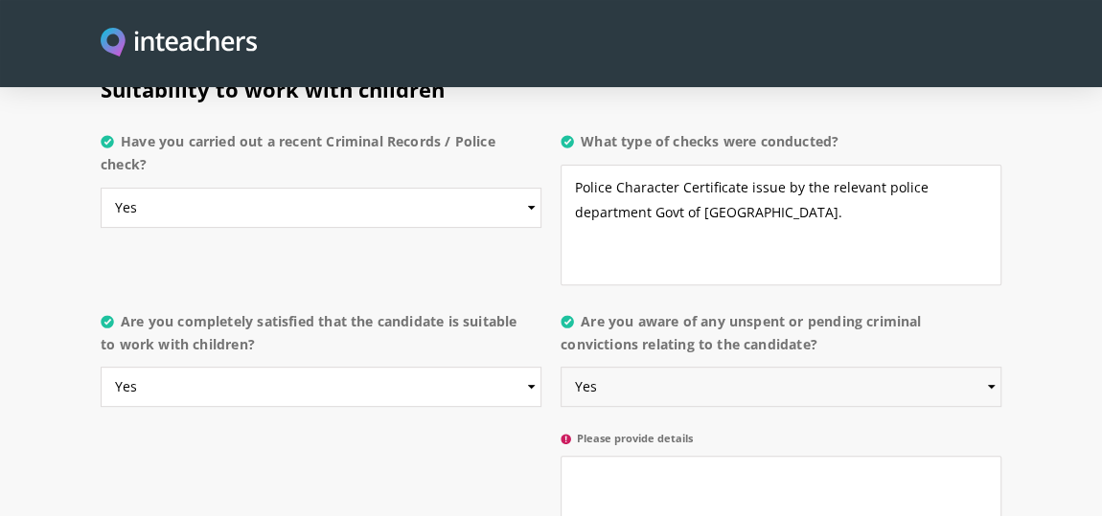
click at [868, 367] on select "Please select... Yes No Do not know" at bounding box center [781, 387] width 441 height 40
select select "No"
click at [561, 367] on select "Please select... Yes No Do not know" at bounding box center [781, 387] width 441 height 40
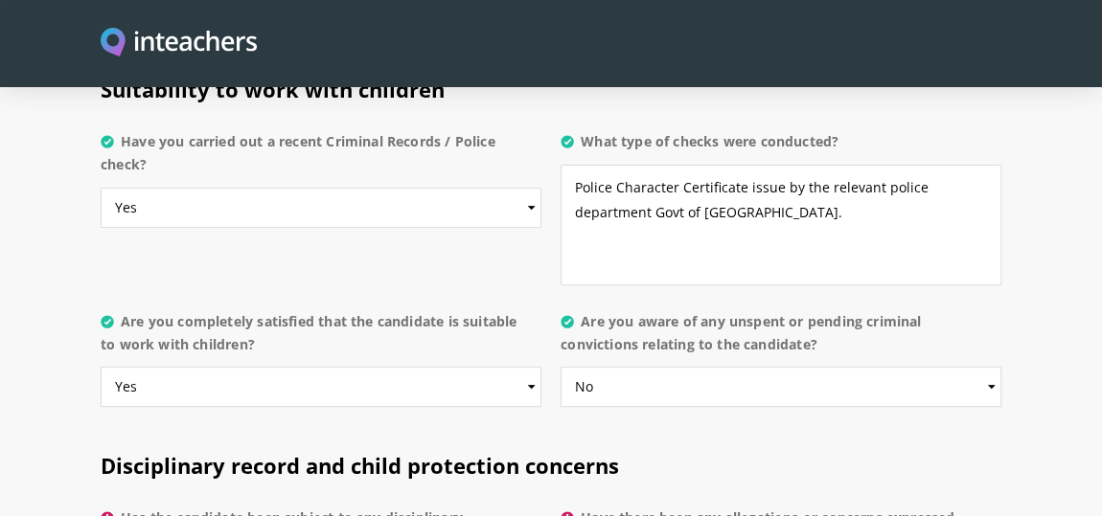
drag, startPoint x: 589, startPoint y: 281, endPoint x: 816, endPoint y: 306, distance: 228.4
click at [816, 310] on label "Are you aware of any unspent or pending criminal convictions relating to the ca…" at bounding box center [781, 338] width 441 height 57
copy label "re you aware of any unspent or pending criminal convictions relating to the can…"
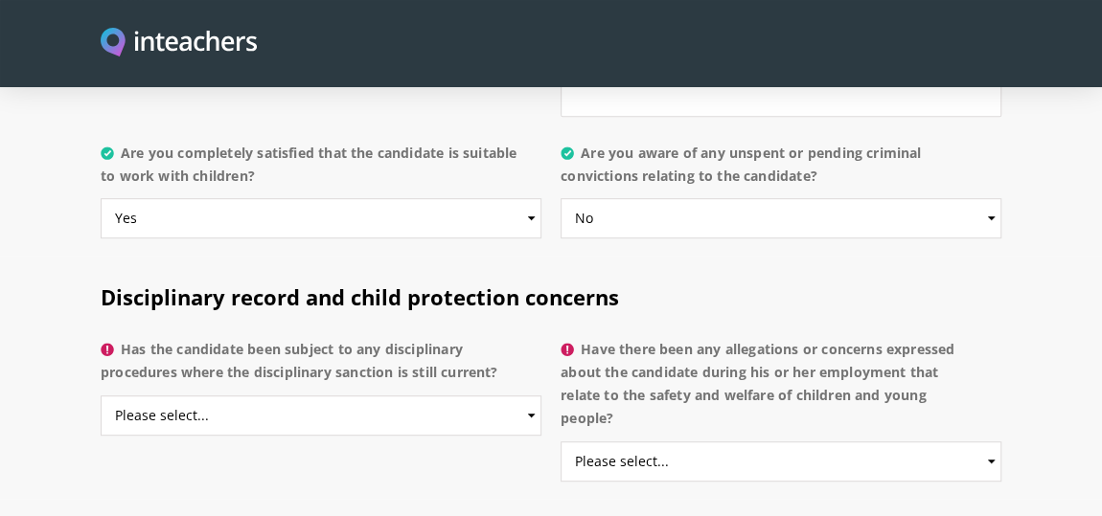
scroll to position [4132, 0]
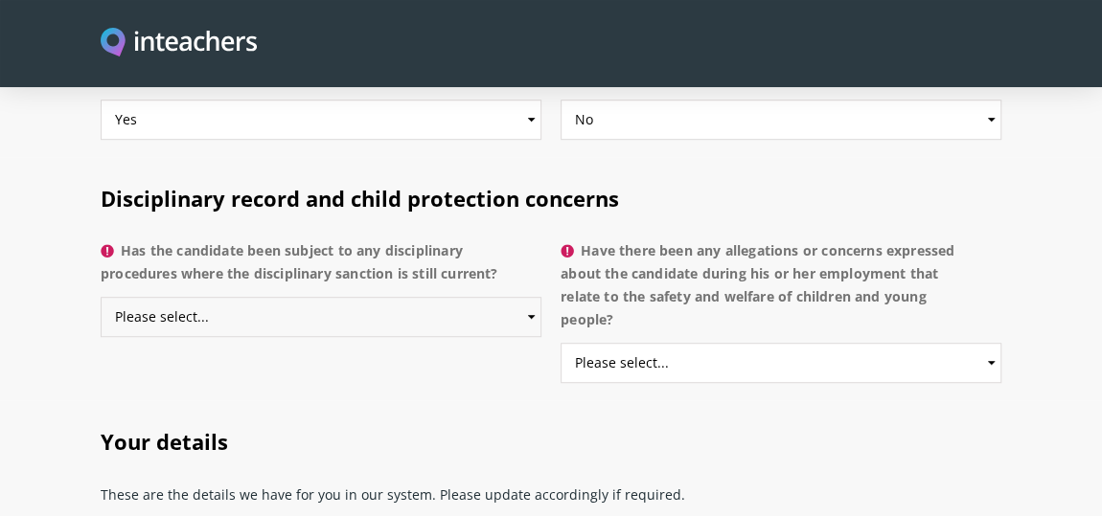
click at [494, 297] on select "Please select... Yes No Do not know" at bounding box center [321, 317] width 441 height 40
select select "No"
click at [101, 297] on select "Please select... Yes No Do not know" at bounding box center [321, 317] width 441 height 40
drag, startPoint x: 126, startPoint y: 206, endPoint x: 506, endPoint y: 249, distance: 381.9
click at [506, 249] on label "Has the candidate been subject to any disciplinary procedures where the discipl…" at bounding box center [321, 268] width 441 height 57
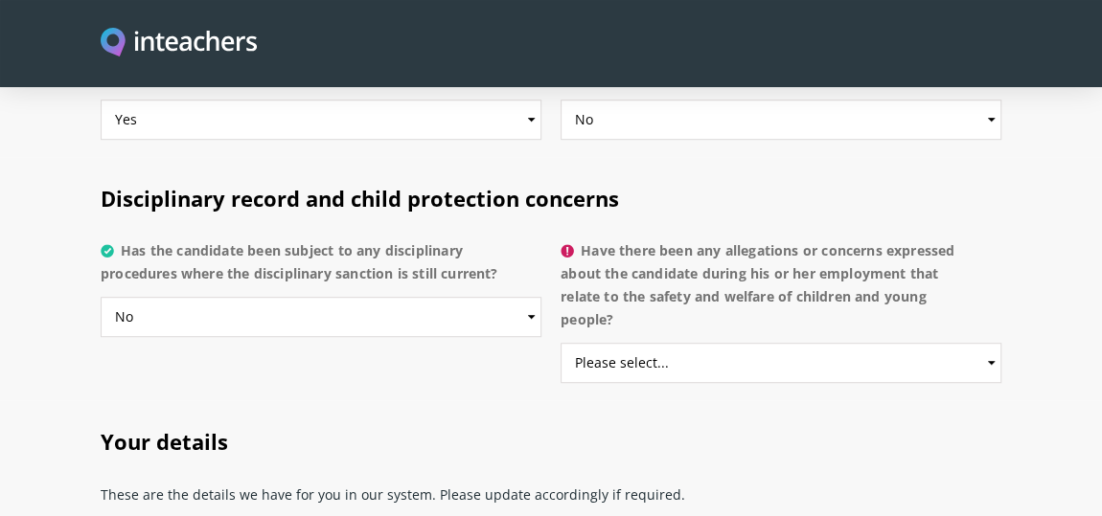
copy label "Has the candidate been subject to any disciplinary procedures where the discipl…"
click at [764, 343] on select "Please select... Yes No Do not know" at bounding box center [781, 363] width 441 height 40
select select "No"
click at [561, 343] on select "Please select... Yes No Do not know" at bounding box center [781, 363] width 441 height 40
drag, startPoint x: 595, startPoint y: 203, endPoint x: 635, endPoint y: 289, distance: 95.2
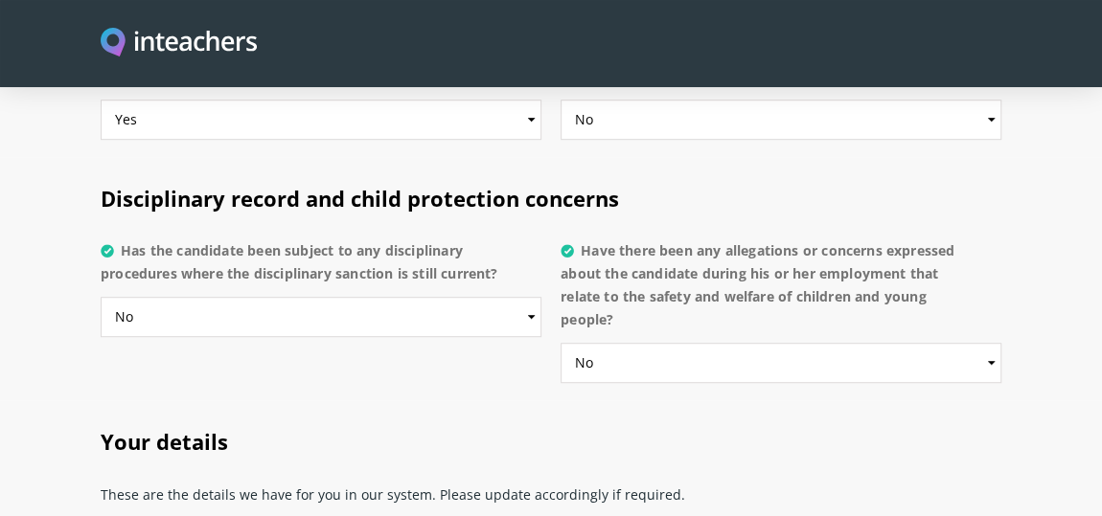
click at [635, 289] on label "Have there been any allegations or concerns expressed about the candidate durin…" at bounding box center [781, 291] width 441 height 103
copy label "ave there been any allegations or concerns expressed about the candidate during…"
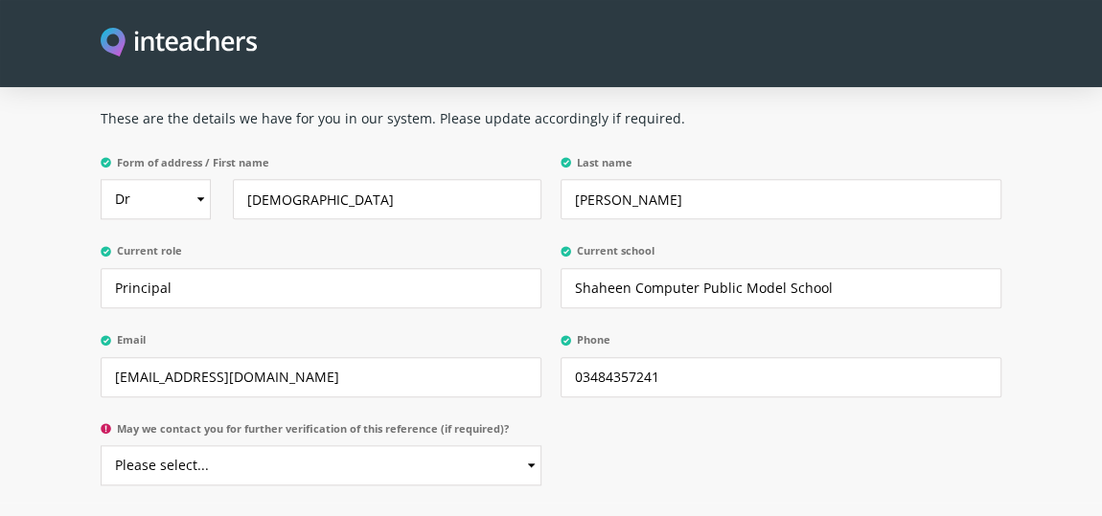
scroll to position [4516, 0]
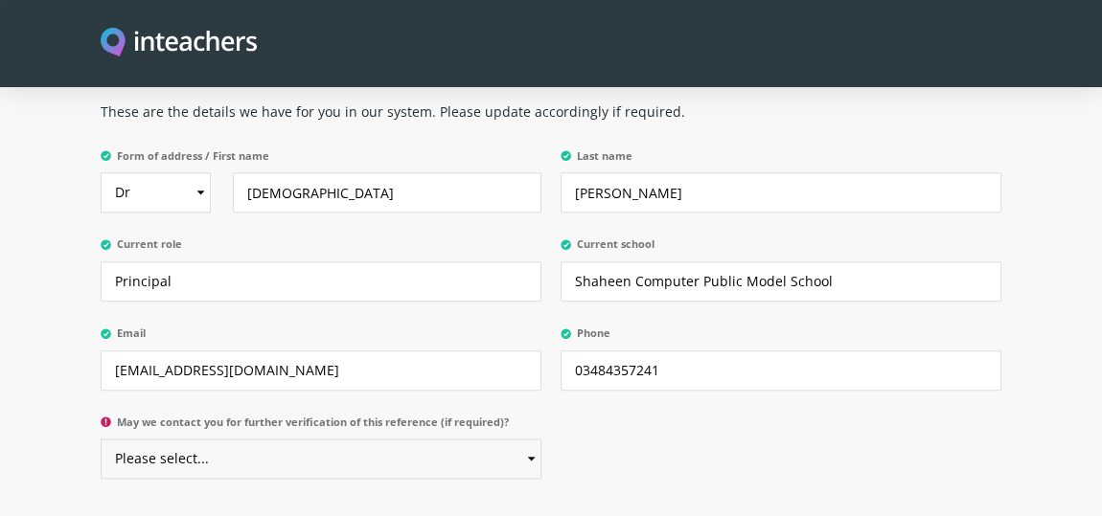
click at [493, 439] on select "Please select... Yes No" at bounding box center [321, 459] width 441 height 40
select select "Yes"
click at [101, 439] on select "Please select... Yes No" at bounding box center [321, 459] width 441 height 40
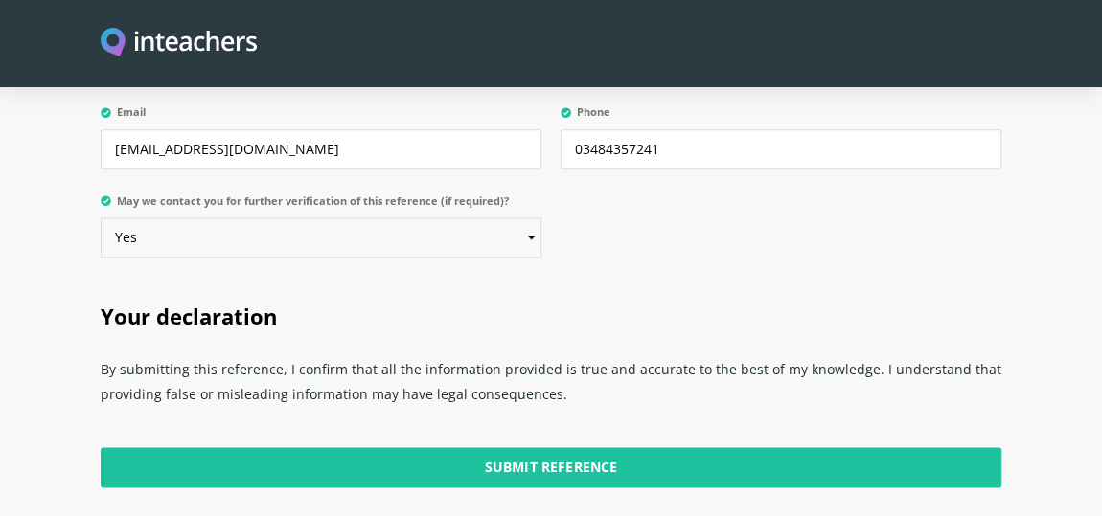
scroll to position [4764, 0]
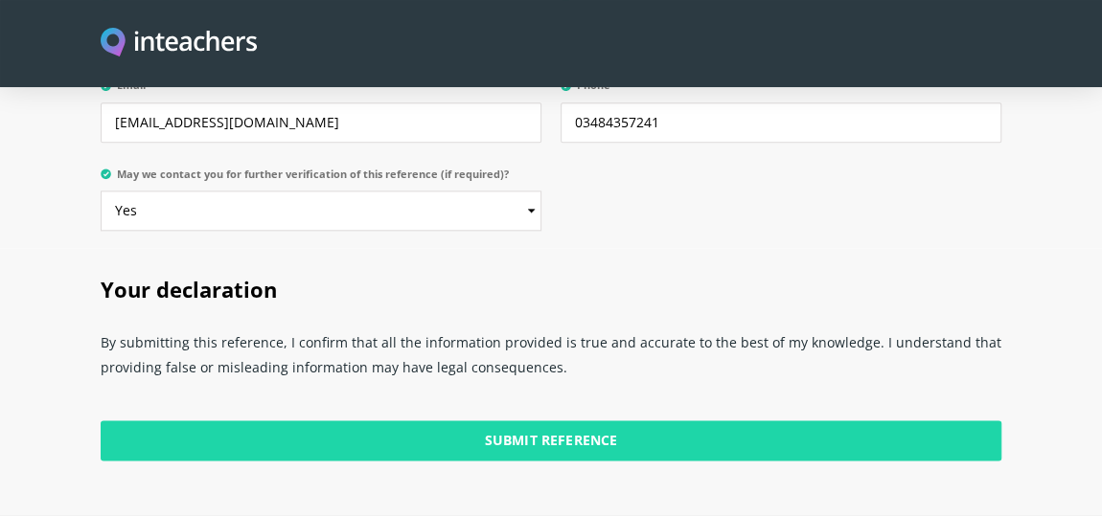
click at [795, 421] on input "Submit Reference" at bounding box center [551, 441] width 901 height 40
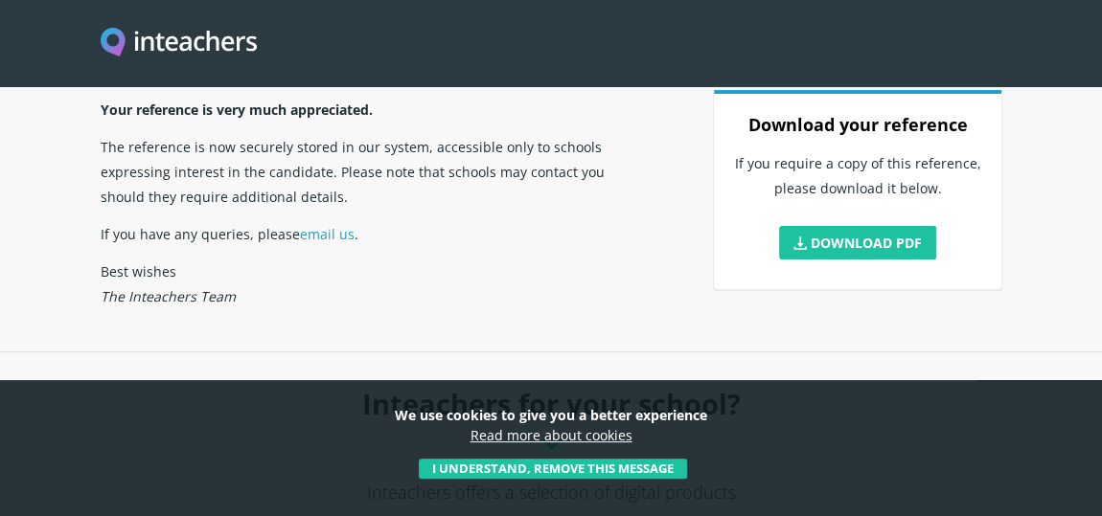
scroll to position [110, 0]
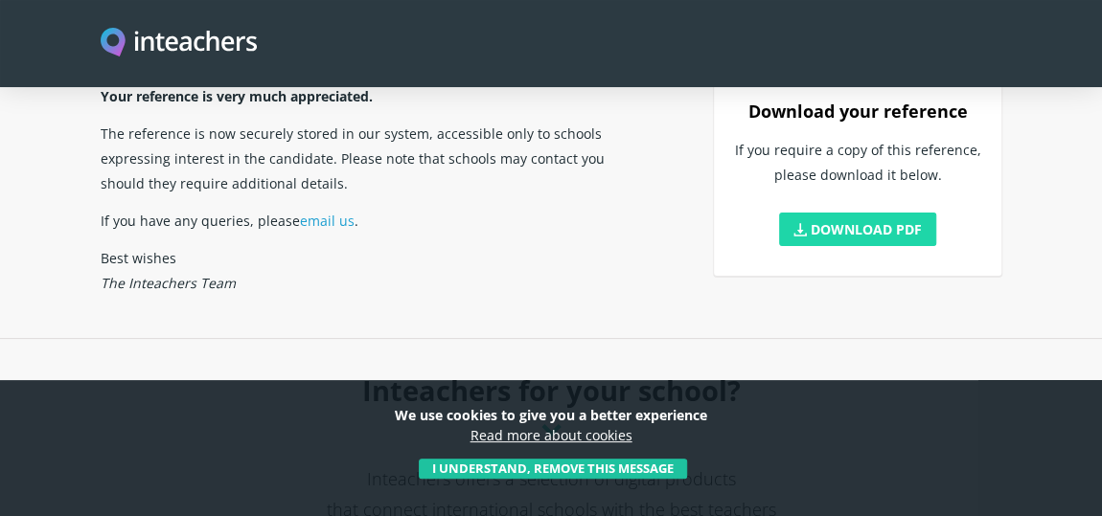
click at [846, 235] on link "Download PDF" at bounding box center [857, 230] width 157 height 34
